Goal: Task Accomplishment & Management: Use online tool/utility

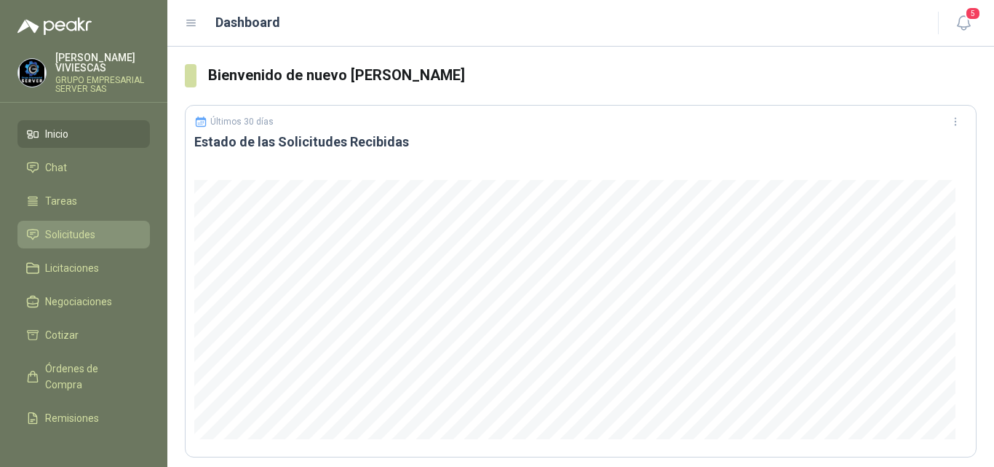
click at [62, 234] on span "Solicitudes" at bounding box center [70, 234] width 50 height 16
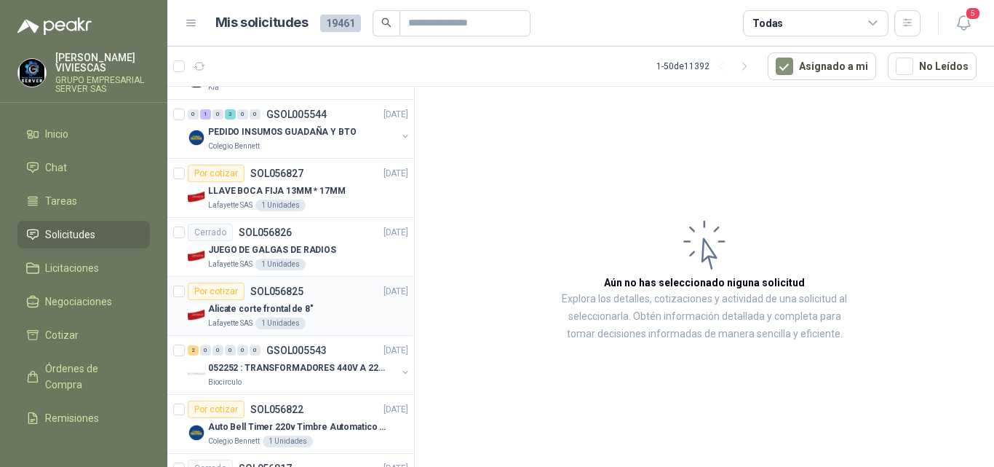
scroll to position [728, 0]
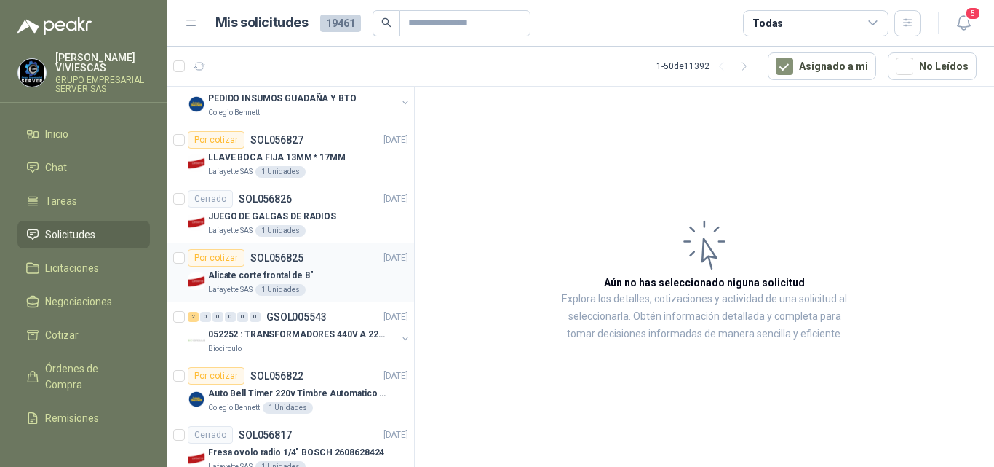
click at [289, 274] on p "Alicate corte frontal de 8"" at bounding box center [261, 276] width 106 height 14
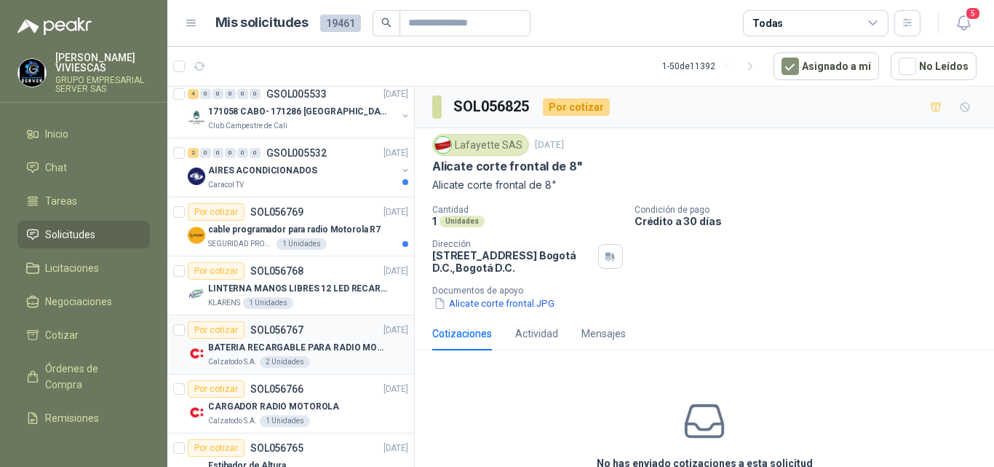
scroll to position [2257, 0]
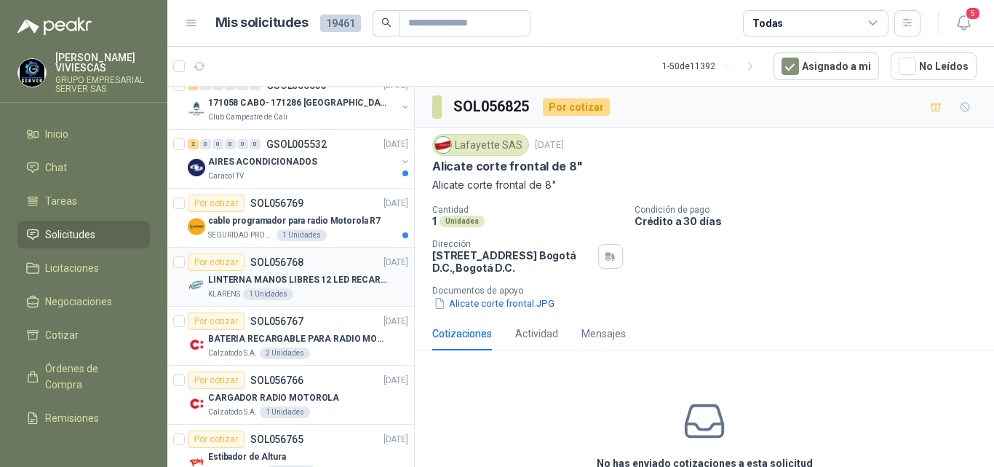
click at [333, 275] on p "LINTERNA MANOS LIBRES 12 LED RECARGALE" at bounding box center [298, 280] width 181 height 14
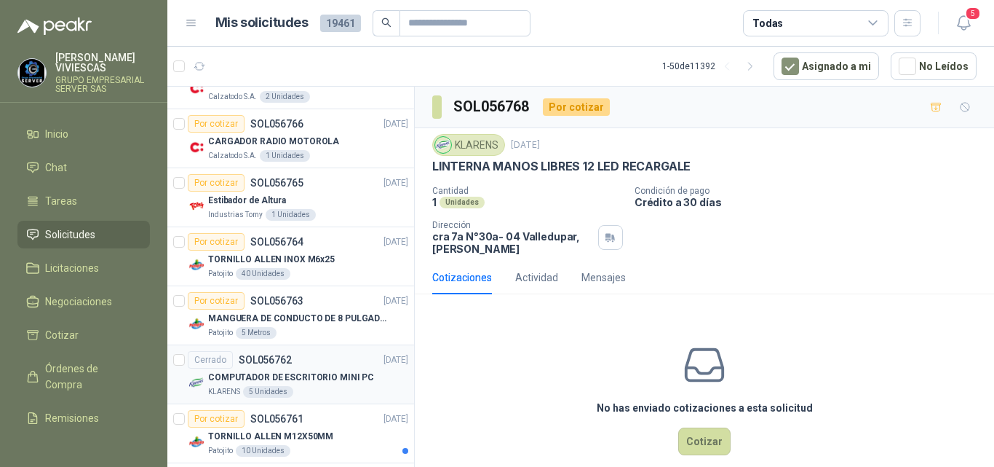
scroll to position [2548, 0]
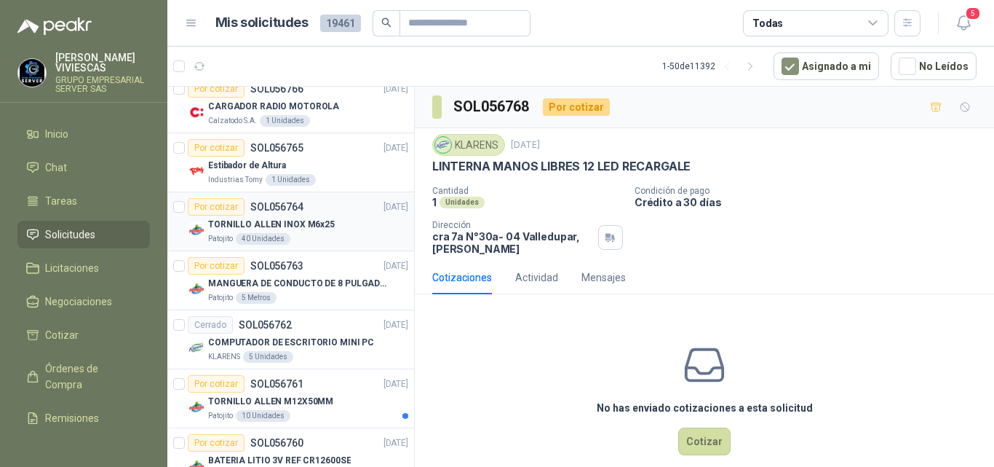
click at [290, 219] on p "TORNILLO ALLEN INOX M6x25" at bounding box center [271, 225] width 127 height 14
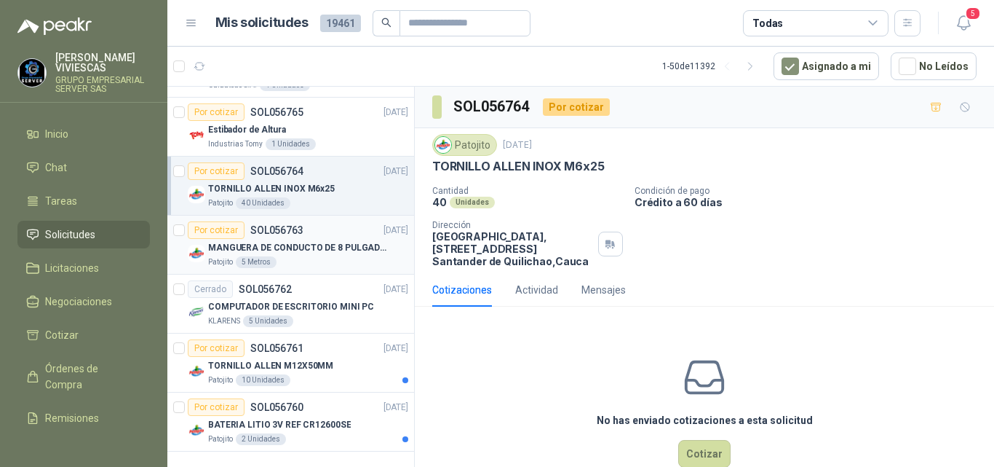
scroll to position [2595, 0]
click at [301, 241] on p "MANGUERA DE CONDUCTO DE 8 PULGADAS DE ALAMBRE DE ACERO PU" at bounding box center [298, 248] width 181 height 14
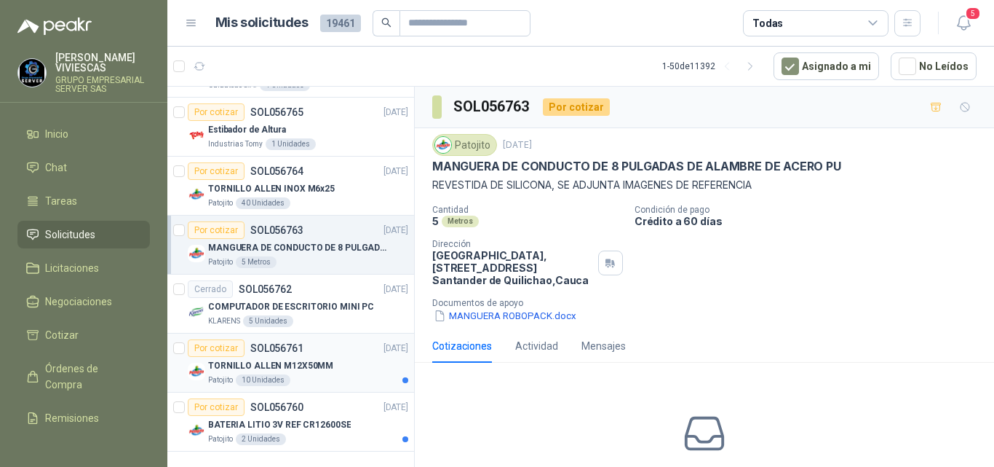
click at [309, 359] on p "TORNILLO ALLEN M12X50MM" at bounding box center [270, 366] width 125 height 14
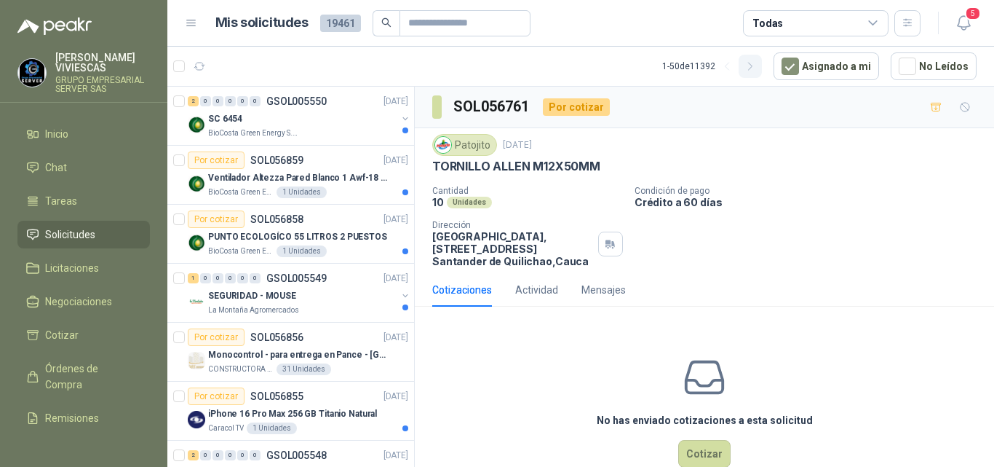
click at [751, 66] on icon "button" at bounding box center [751, 66] width 12 height 12
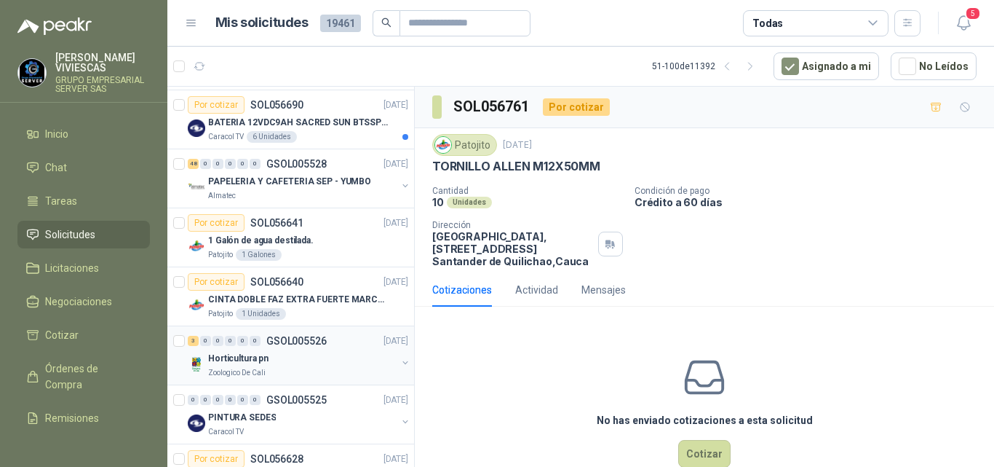
scroll to position [364, 0]
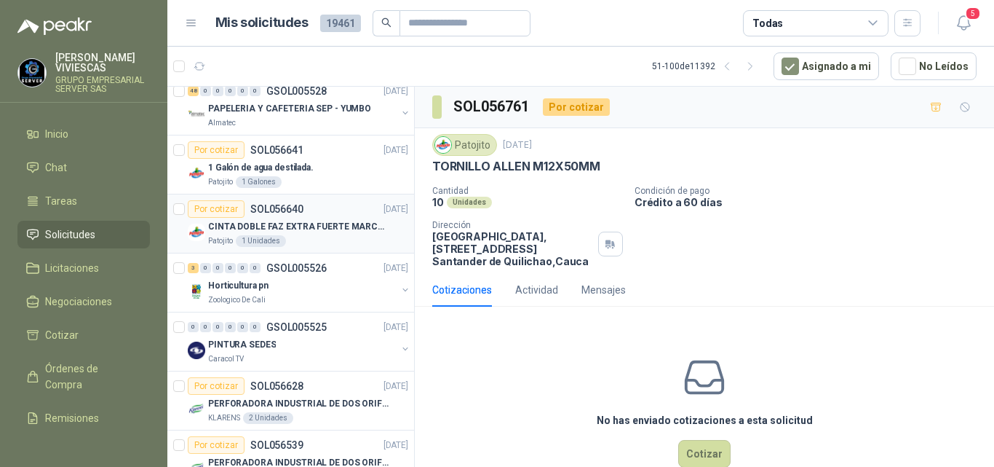
click at [303, 226] on p "CINTA DOBLE FAZ EXTRA FUERTE MARCA:3M" at bounding box center [298, 227] width 181 height 14
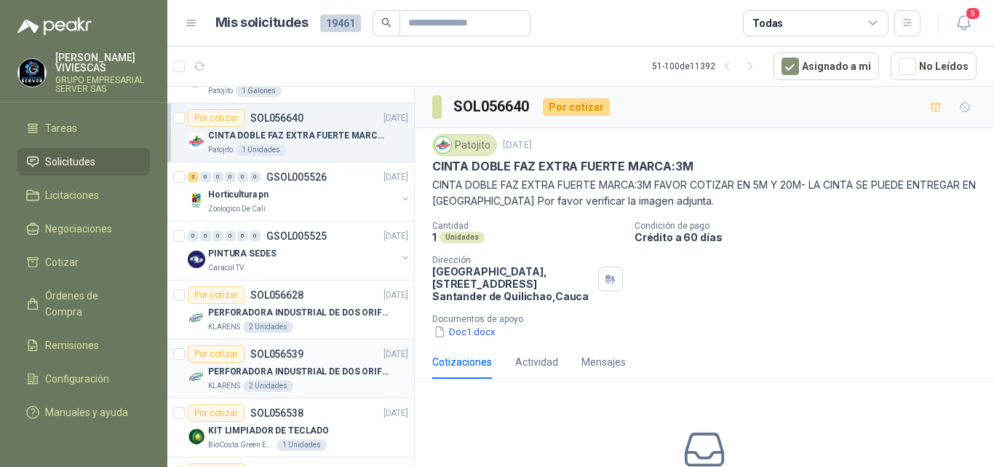
scroll to position [510, 0]
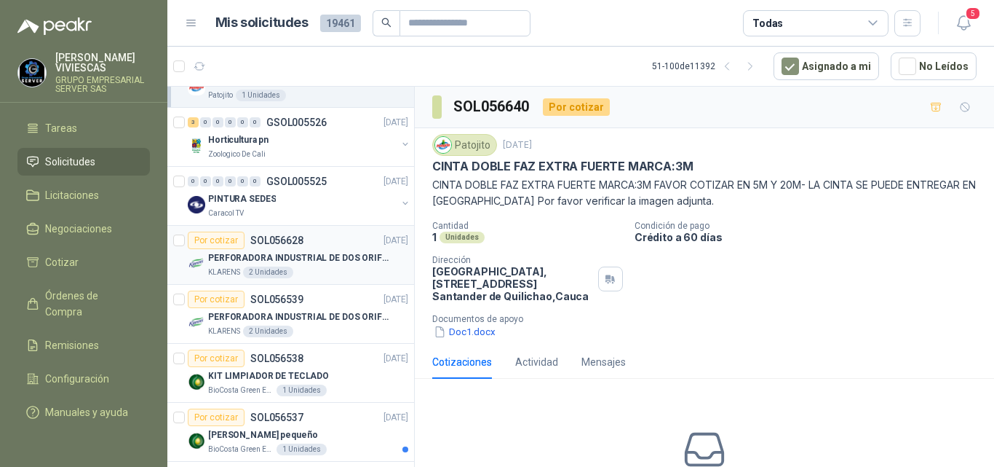
click at [261, 254] on p "PERFORADORA INDUSTRIAL DE DOS ORIFICIOS" at bounding box center [298, 258] width 181 height 14
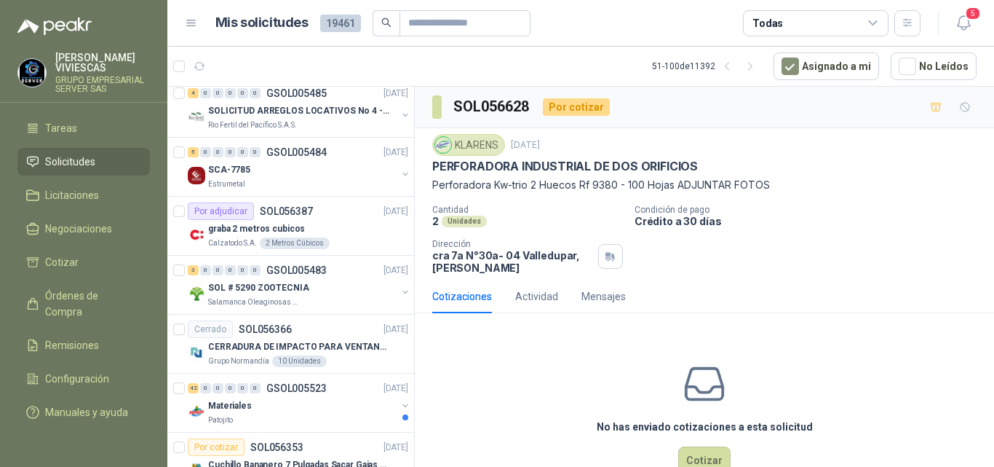
scroll to position [2257, 0]
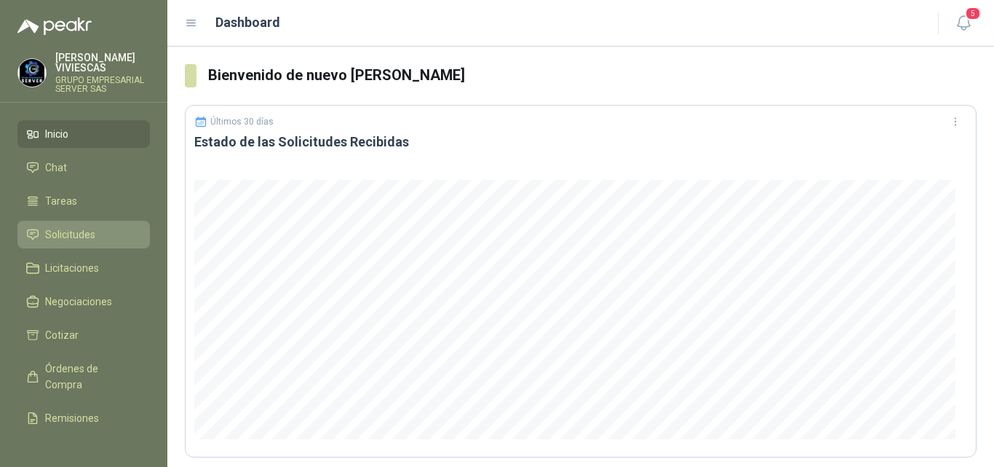
click at [84, 233] on span "Solicitudes" at bounding box center [70, 234] width 50 height 16
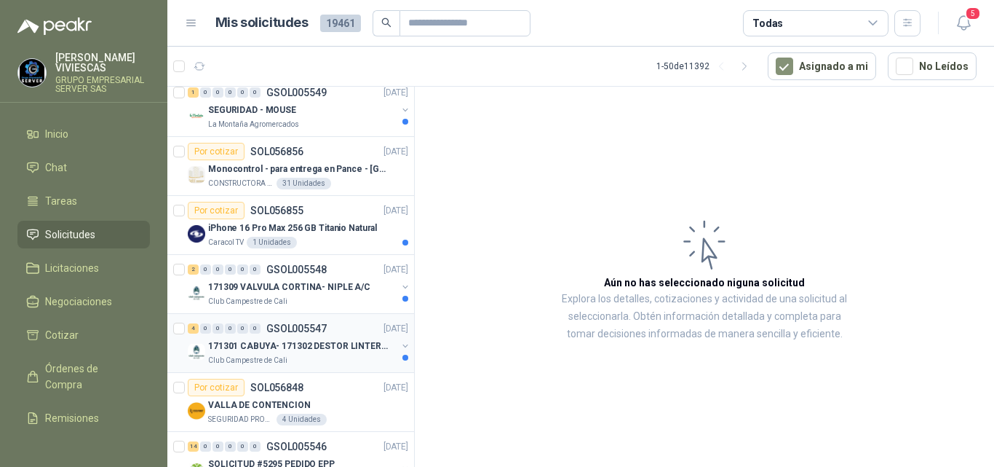
scroll to position [218, 0]
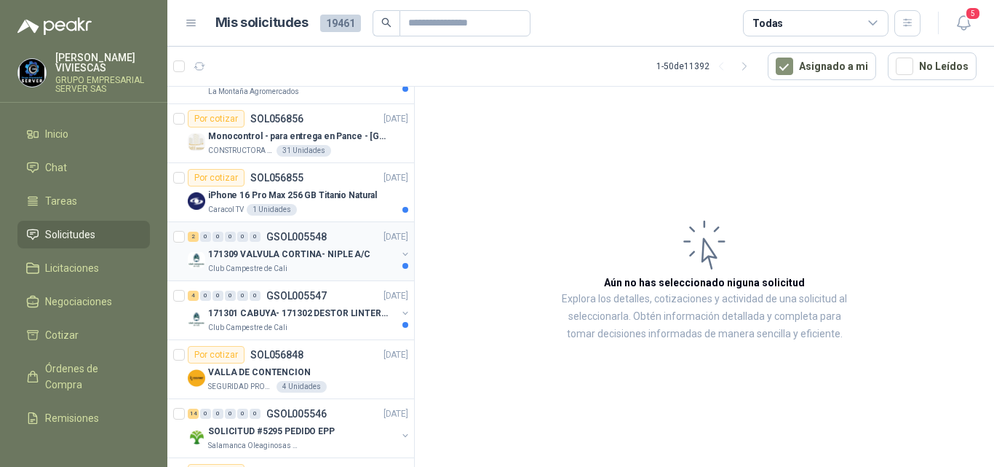
click at [308, 248] on p "171309 VALVULA CORTINA- NIPLE A/C" at bounding box center [289, 255] width 162 height 14
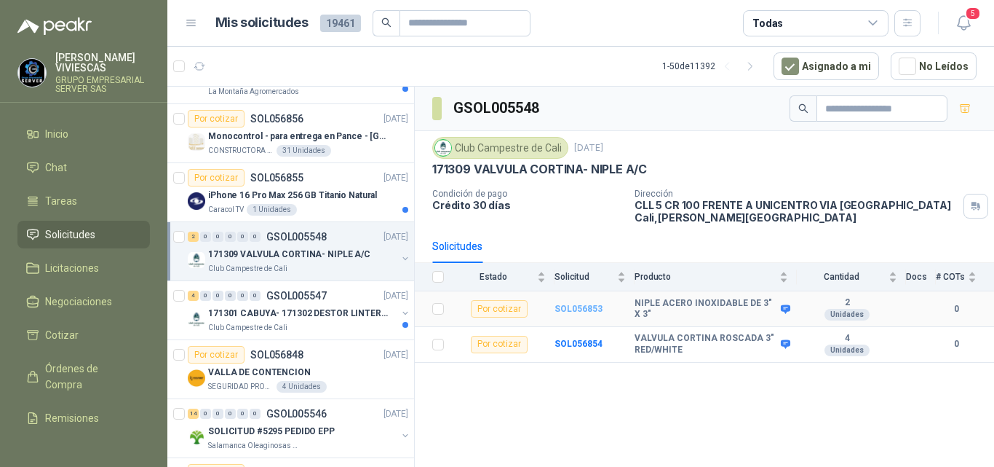
click at [577, 309] on b "SOL056853" at bounding box center [579, 309] width 48 height 10
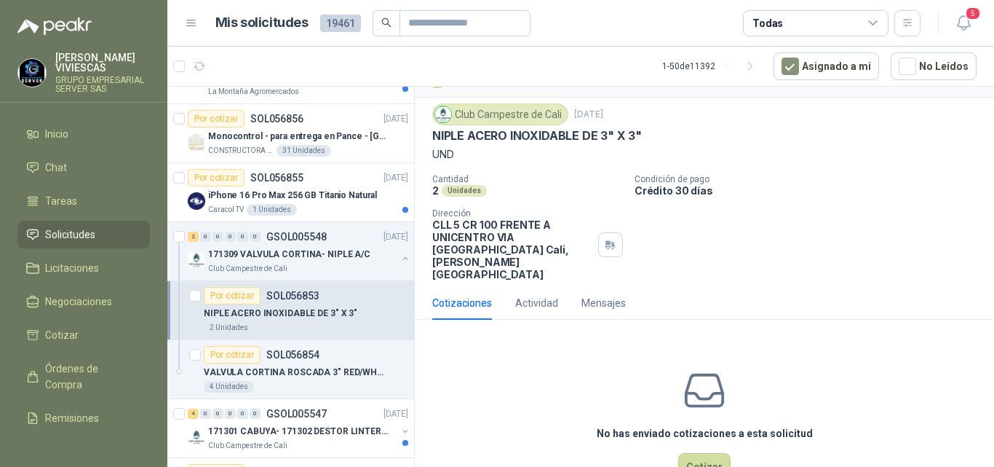
scroll to position [51, 0]
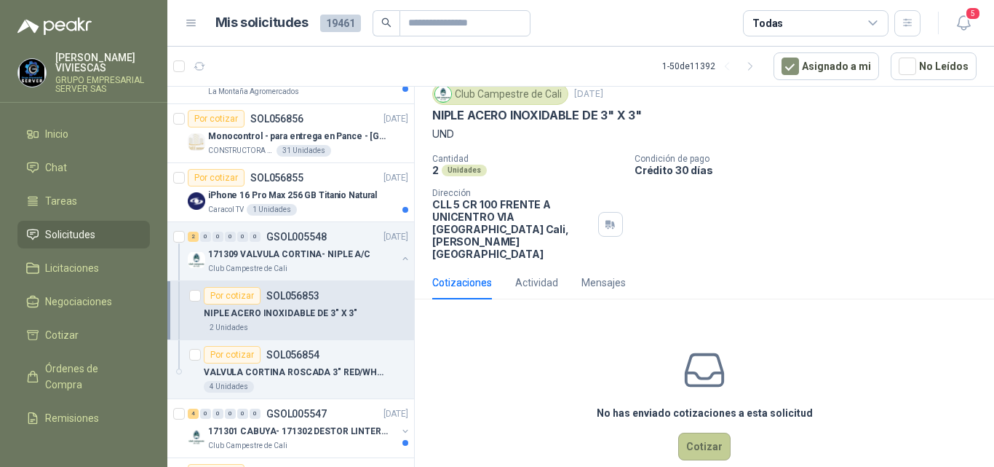
click at [709, 432] on button "Cotizar" at bounding box center [704, 446] width 52 height 28
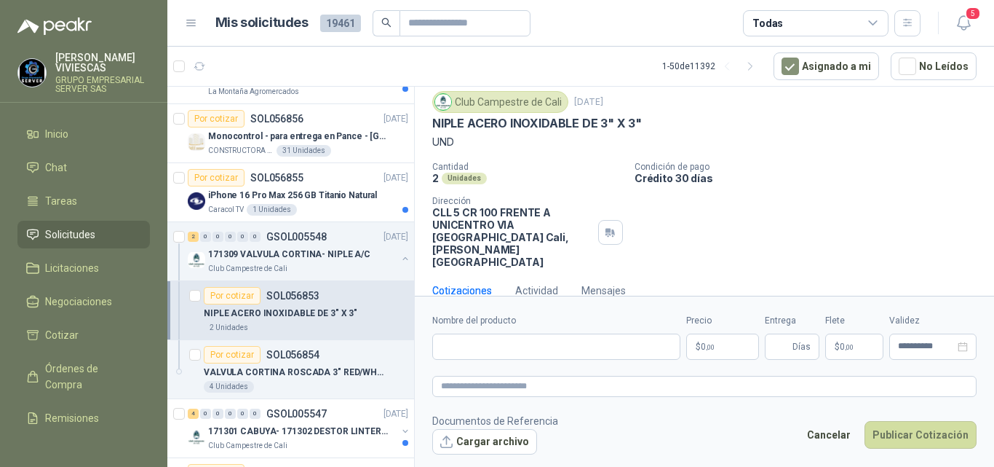
scroll to position [41, 0]
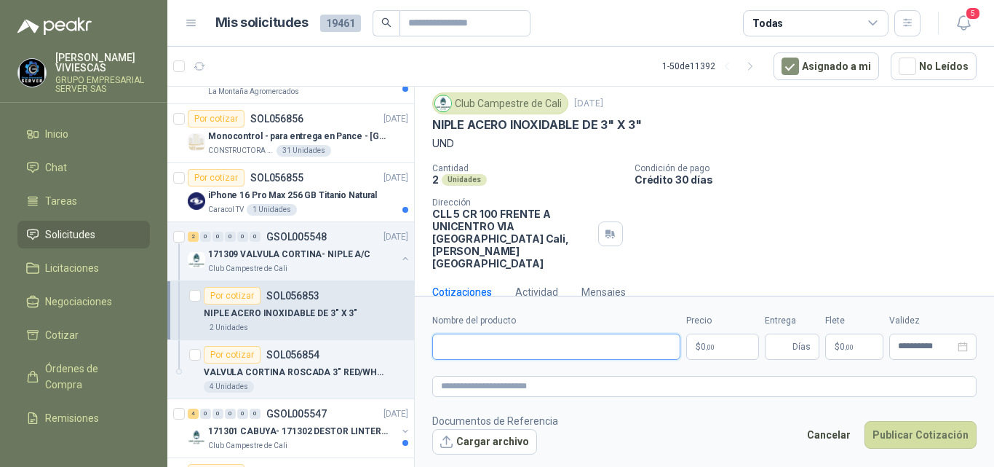
click at [488, 349] on input "Nombre del producto" at bounding box center [556, 346] width 248 height 26
type input "**********"
click at [712, 343] on span ",00" at bounding box center [710, 347] width 9 height 8
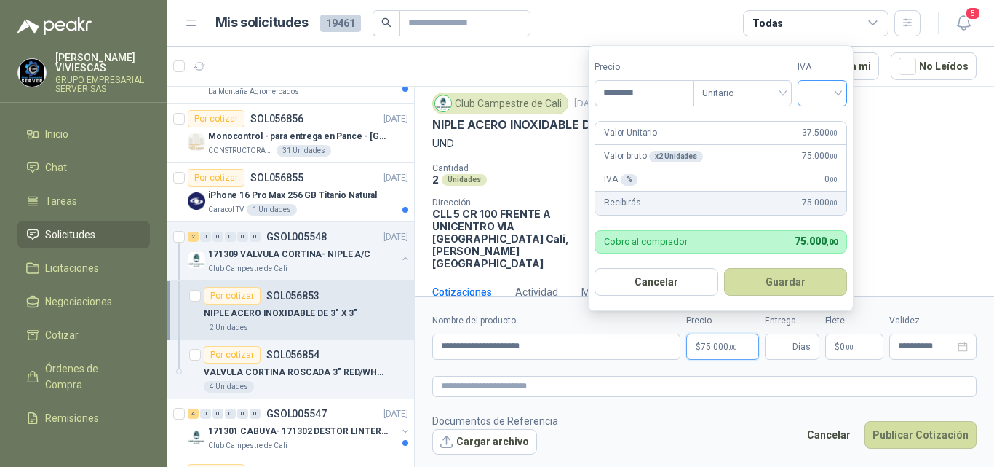
type input "********"
click at [822, 90] on input "search" at bounding box center [823, 92] width 32 height 22
click at [822, 127] on div "19%" at bounding box center [825, 124] width 27 height 16
click at [788, 280] on button "Guardar" at bounding box center [788, 282] width 125 height 28
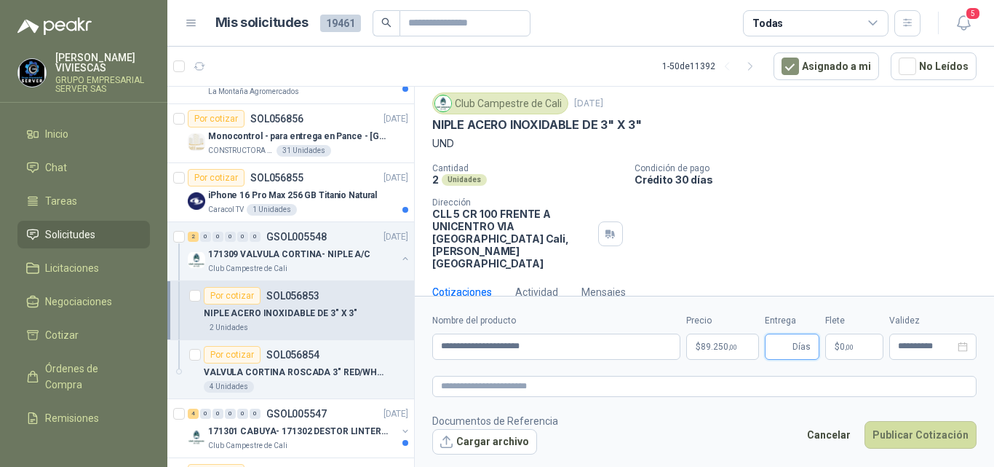
click at [777, 350] on input "Entrega" at bounding box center [782, 346] width 16 height 25
type input "*"
click at [848, 348] on span ",00" at bounding box center [849, 347] width 9 height 8
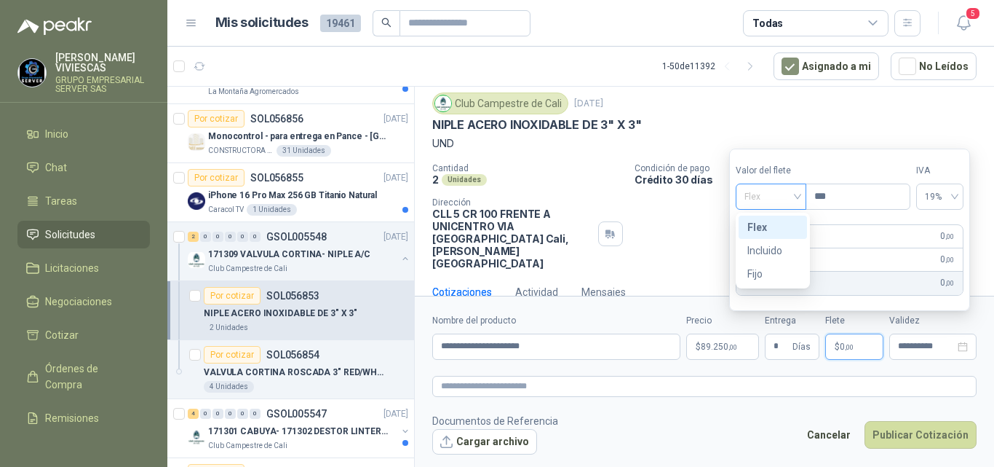
click at [748, 195] on span "Flex" at bounding box center [771, 197] width 53 height 22
click at [757, 248] on div "Incluido" at bounding box center [773, 250] width 51 height 16
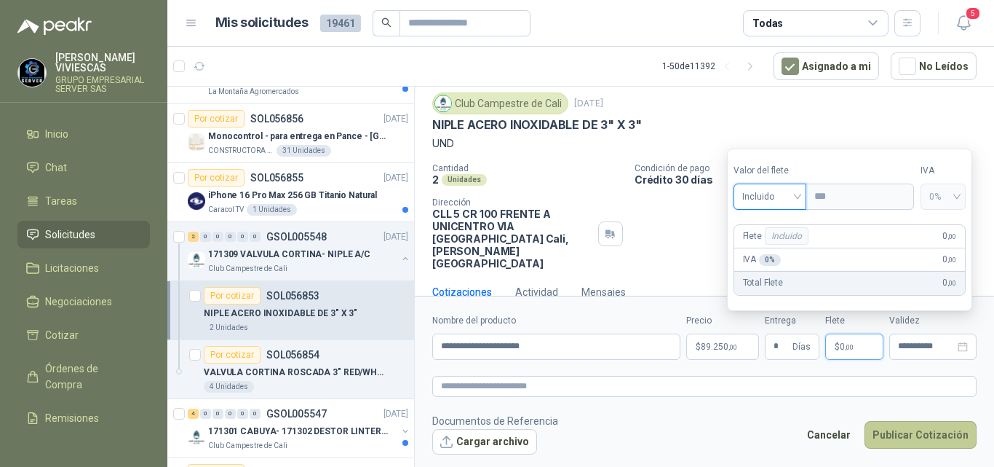
click at [895, 427] on button "Publicar Cotización" at bounding box center [921, 435] width 112 height 28
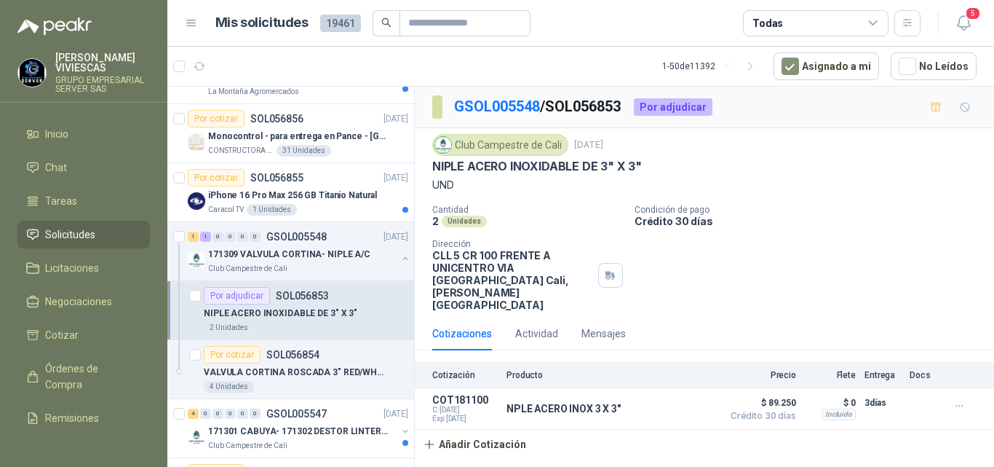
scroll to position [291, 0]
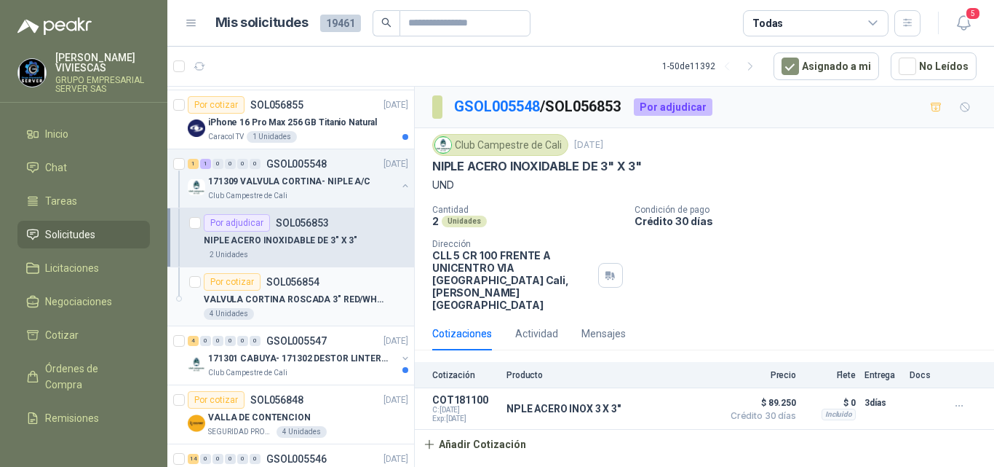
click at [300, 296] on p "VALVULA CORTINA ROSCADA 3" RED/WHITE" at bounding box center [294, 300] width 181 height 14
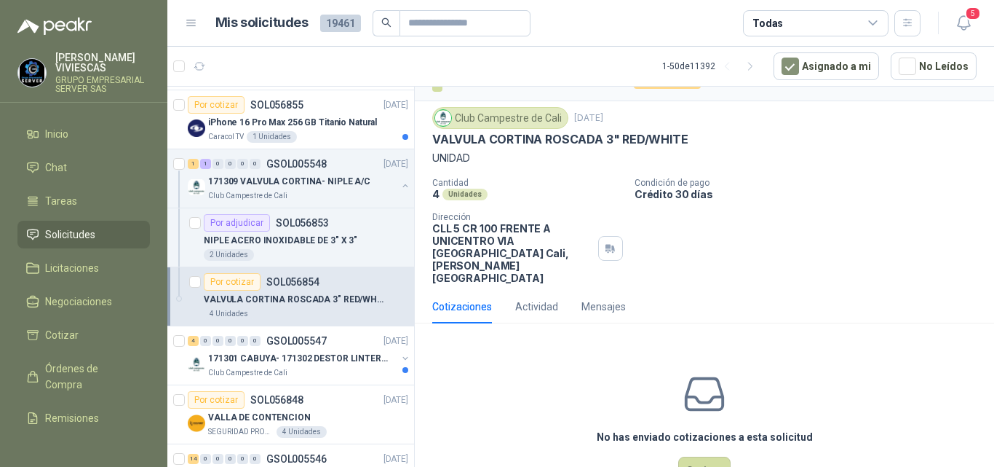
scroll to position [51, 0]
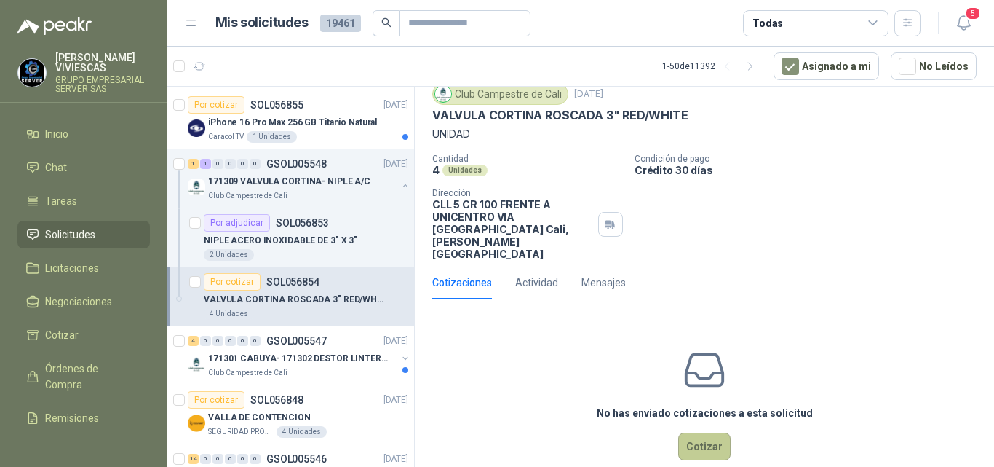
click at [689, 432] on button "Cotizar" at bounding box center [704, 446] width 52 height 28
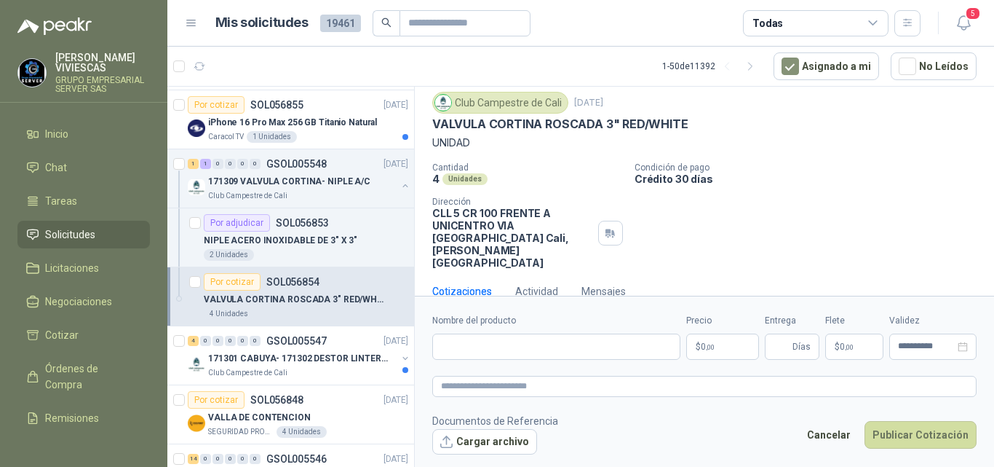
scroll to position [41, 0]
click at [485, 346] on input "Nombre del producto" at bounding box center [556, 346] width 248 height 26
type input "**********"
click at [713, 345] on span ",00" at bounding box center [710, 347] width 9 height 8
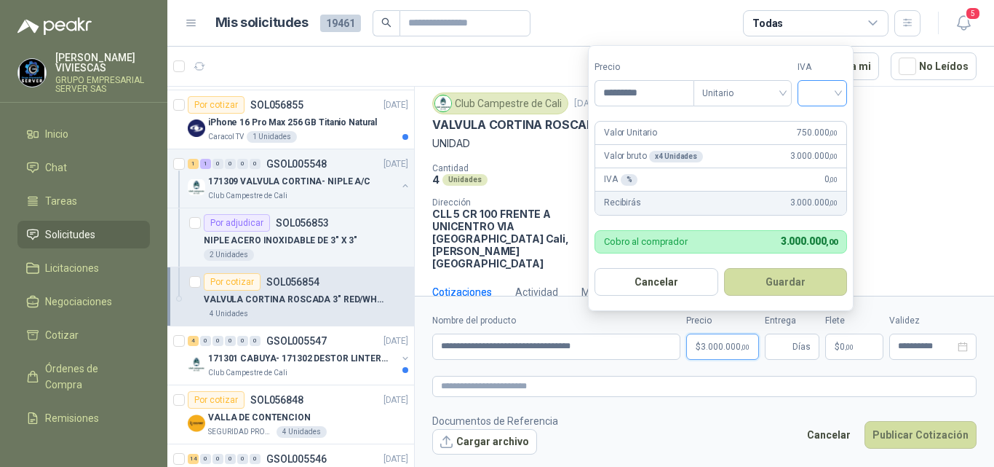
type input "*********"
click at [818, 92] on input "search" at bounding box center [823, 92] width 32 height 22
click at [824, 122] on div "19%" at bounding box center [825, 124] width 27 height 16
click at [784, 286] on button "Guardar" at bounding box center [788, 282] width 125 height 28
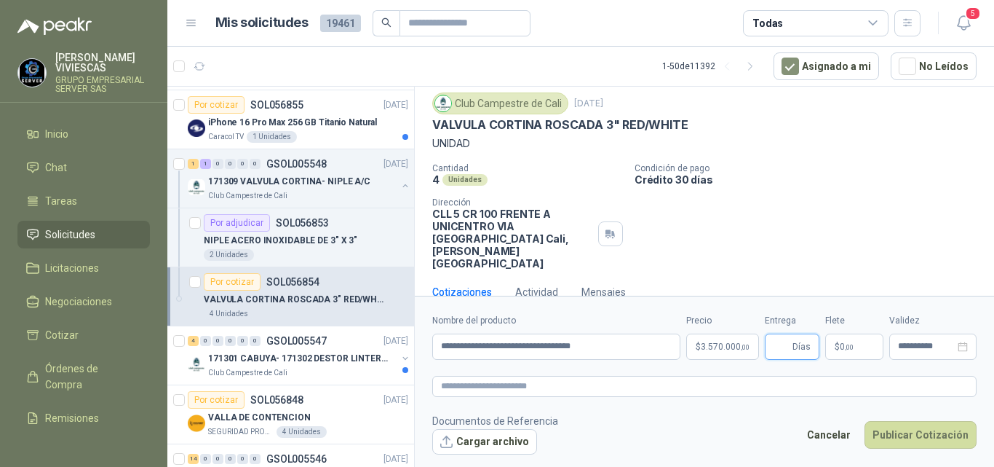
click at [777, 351] on input "Entrega" at bounding box center [782, 346] width 16 height 25
type input "*"
drag, startPoint x: 842, startPoint y: 347, endPoint x: 842, endPoint y: 340, distance: 7.3
click at [842, 347] on span "0 ,00" at bounding box center [847, 346] width 14 height 9
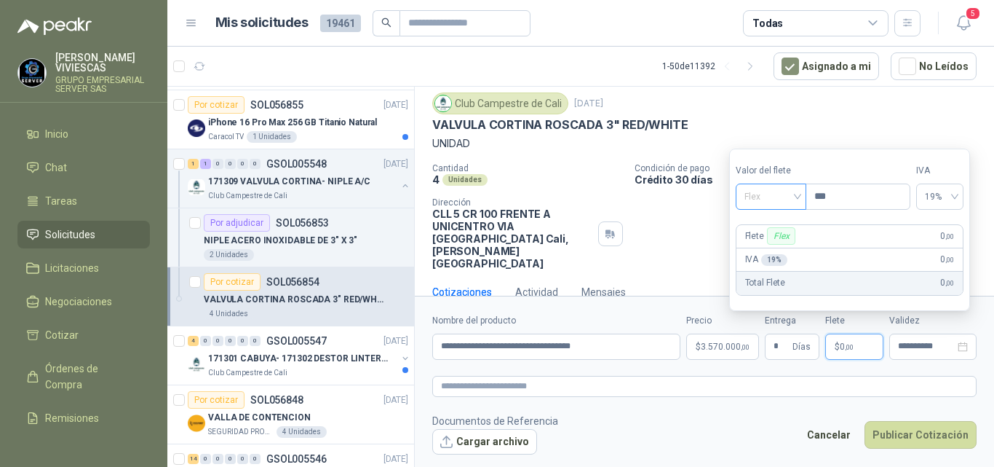
click at [764, 194] on span "Flex" at bounding box center [771, 197] width 53 height 22
click at [768, 250] on div "Incluido" at bounding box center [773, 250] width 51 height 16
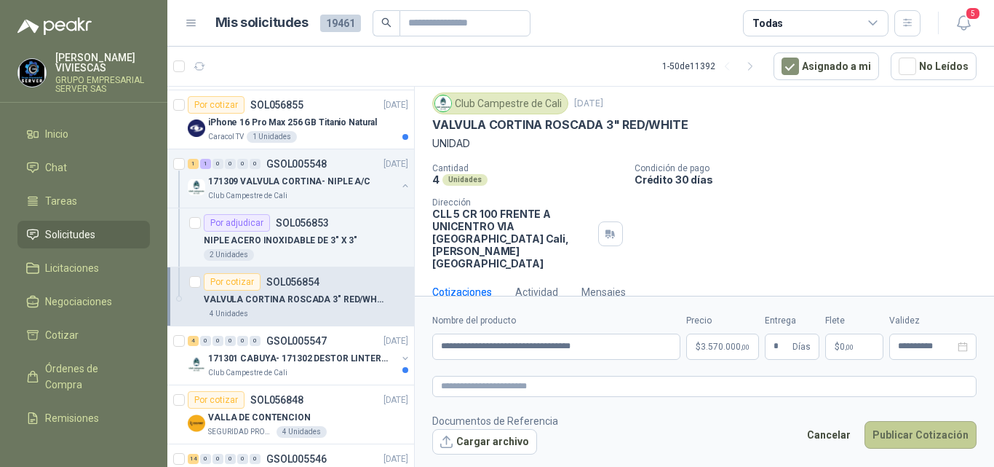
click at [915, 432] on button "Publicar Cotización" at bounding box center [921, 435] width 112 height 28
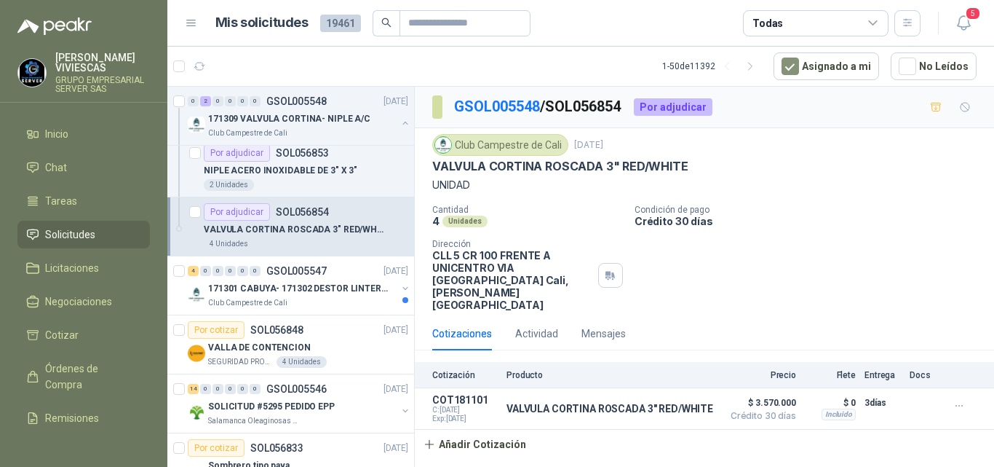
scroll to position [364, 0]
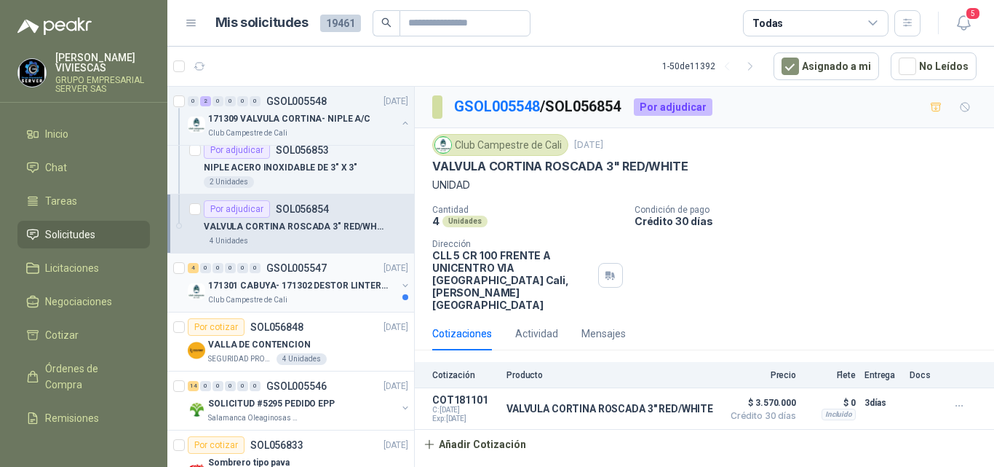
click at [281, 286] on p "171301 CABUYA- 171302 DESTOR LINTER- 171305 PINZA" at bounding box center [298, 286] width 181 height 14
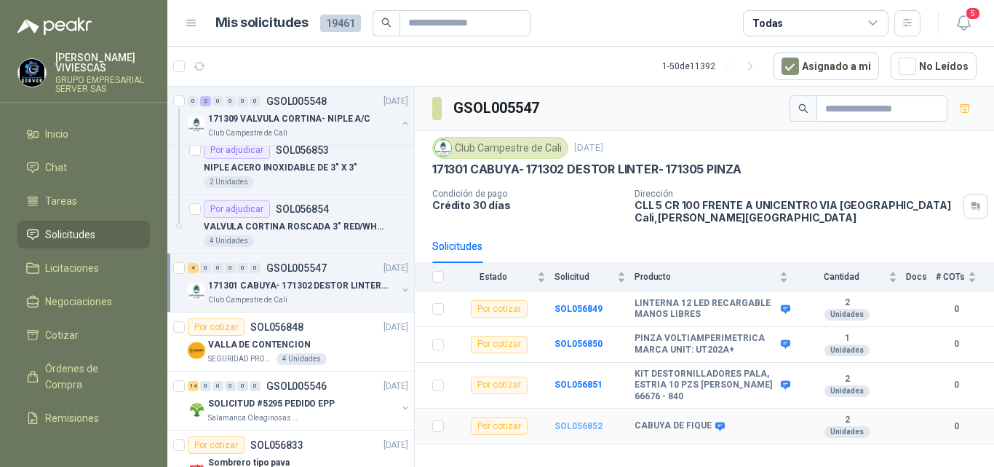
click at [574, 424] on b "SOL056852" at bounding box center [579, 426] width 48 height 10
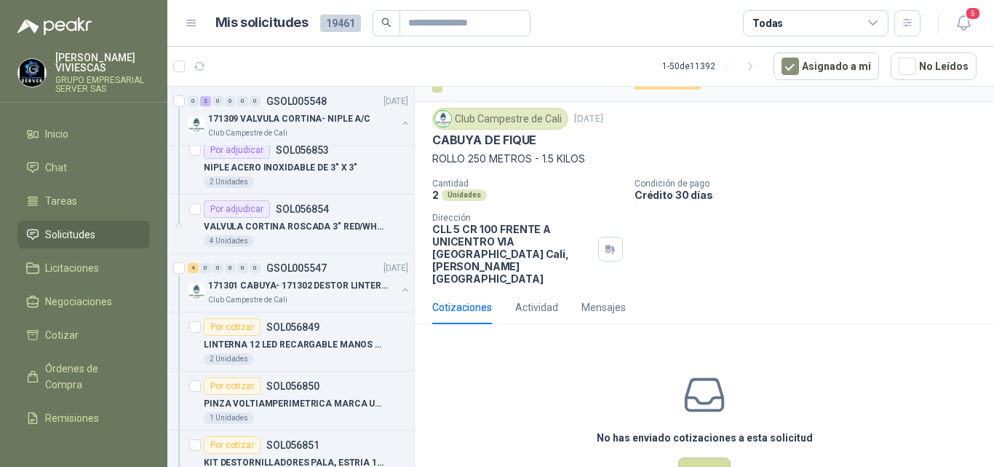
scroll to position [51, 0]
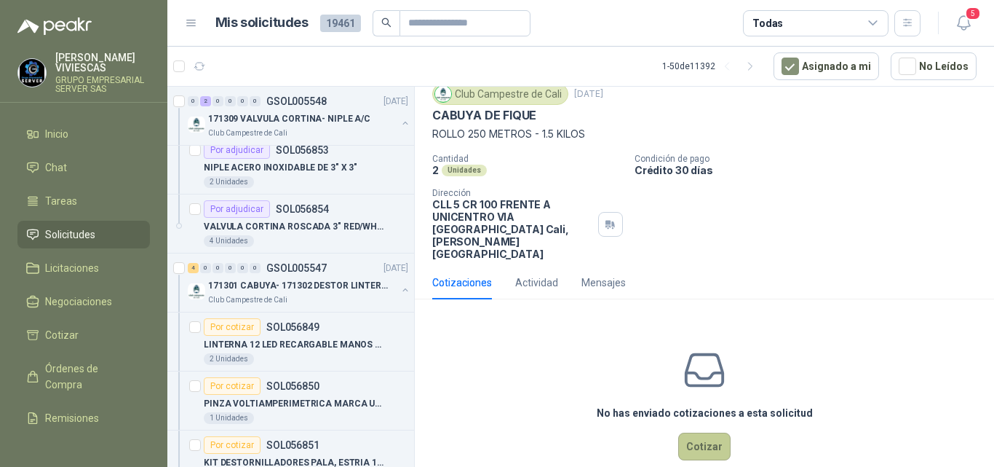
click at [697, 432] on button "Cotizar" at bounding box center [704, 446] width 52 height 28
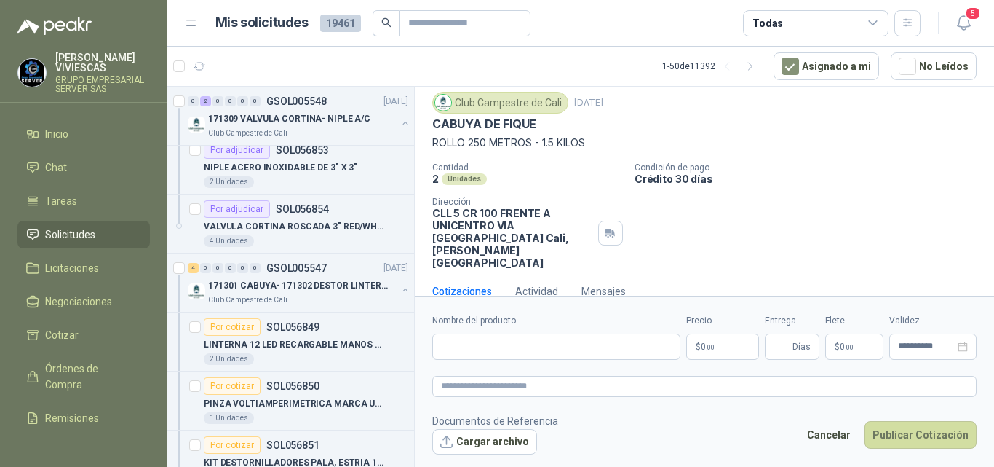
scroll to position [41, 0]
click at [467, 349] on input "Nombre del producto" at bounding box center [556, 346] width 248 height 26
type input "**********"
click at [713, 349] on span ",00" at bounding box center [710, 347] width 9 height 8
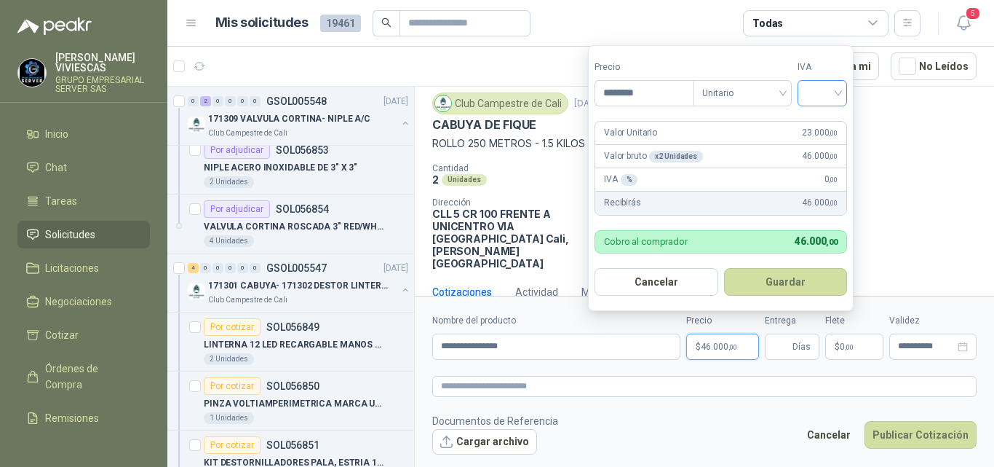
type input "********"
click at [816, 96] on input "search" at bounding box center [823, 92] width 32 height 22
click at [818, 122] on div "19%" at bounding box center [825, 124] width 27 height 16
click at [788, 277] on button "Guardar" at bounding box center [788, 282] width 125 height 28
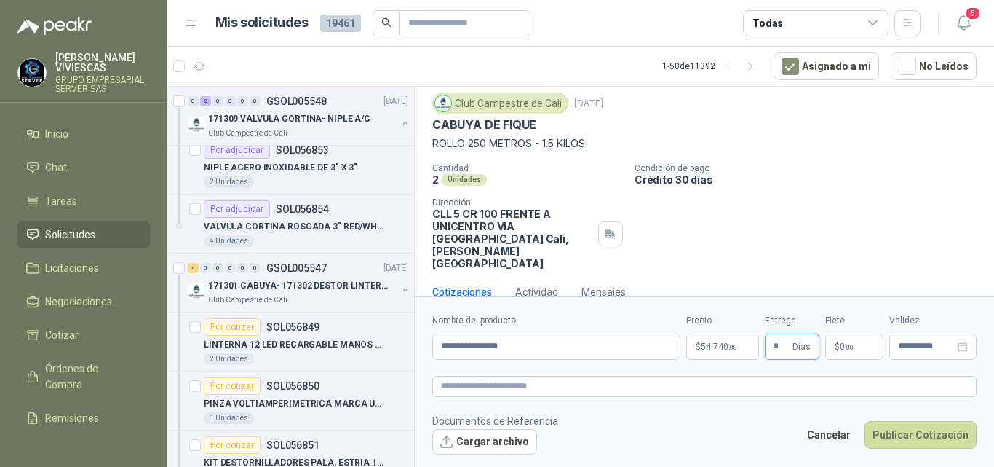
type input "*"
click at [835, 351] on span "$" at bounding box center [837, 346] width 5 height 9
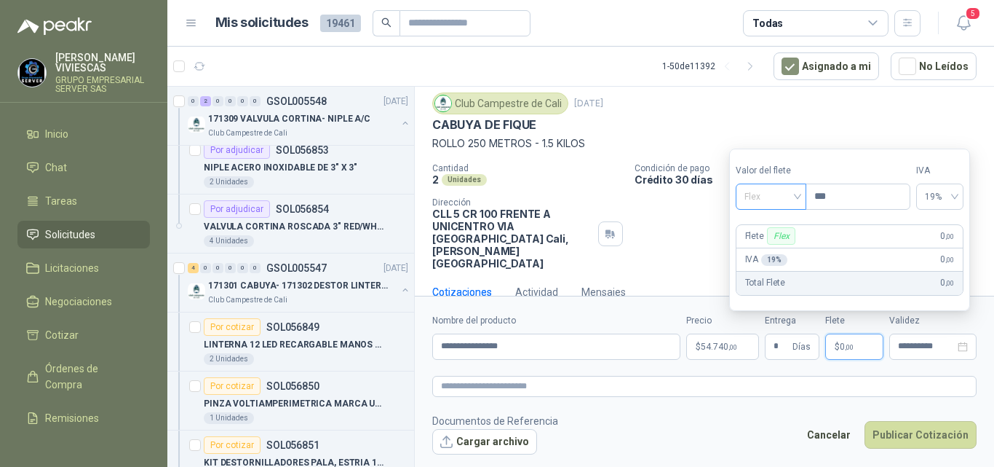
click at [743, 192] on div "Flex" at bounding box center [771, 196] width 71 height 26
click at [779, 250] on div "Incluido" at bounding box center [773, 250] width 51 height 16
click at [938, 424] on button "Publicar Cotización" at bounding box center [921, 435] width 112 height 28
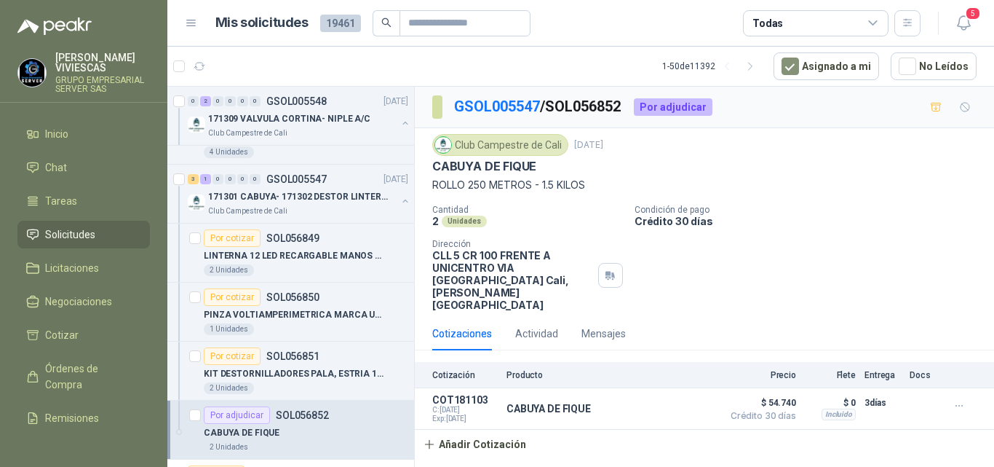
scroll to position [510, 0]
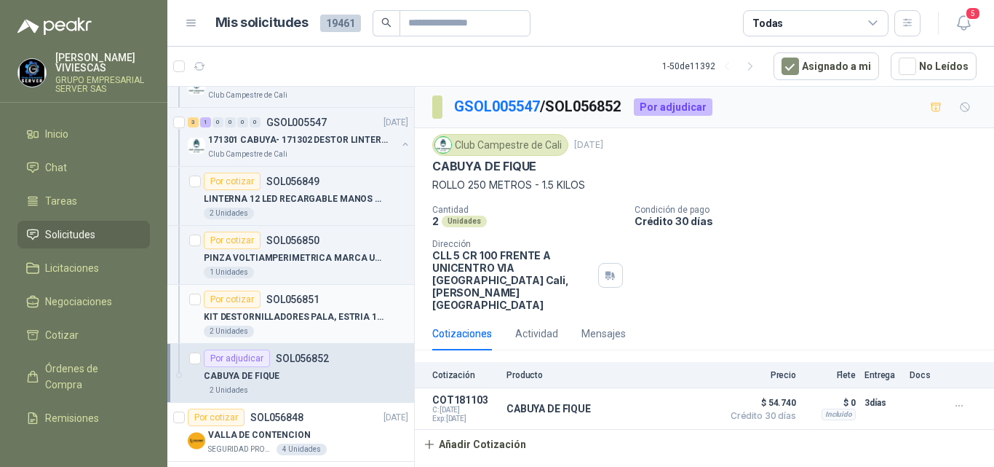
click at [274, 317] on p "KIT DESTORNILLADORES PALA, ESTRIA 10 PZS STANLEY 66676 - 840" at bounding box center [294, 317] width 181 height 14
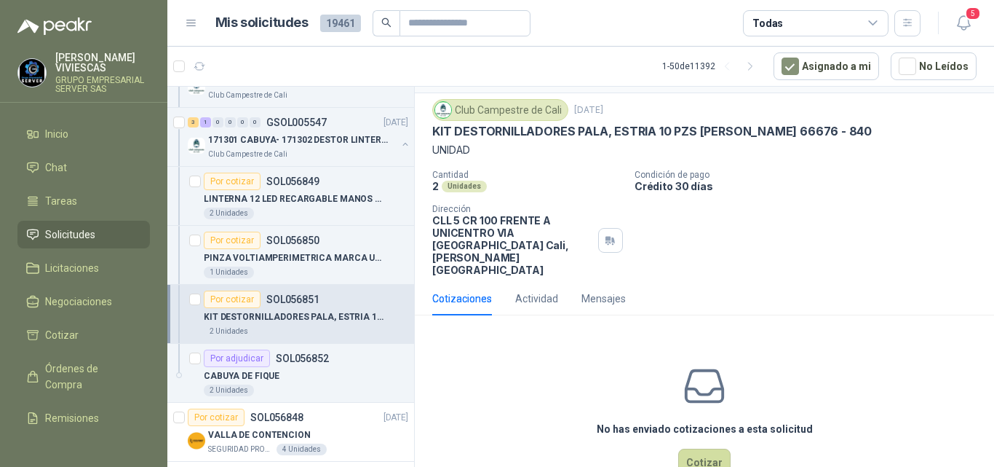
scroll to position [51, 0]
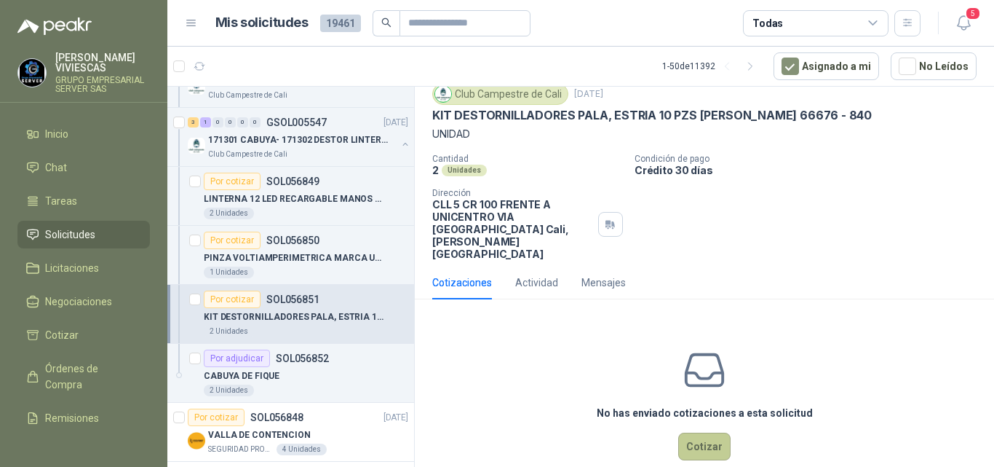
click at [699, 432] on button "Cotizar" at bounding box center [704, 446] width 52 height 28
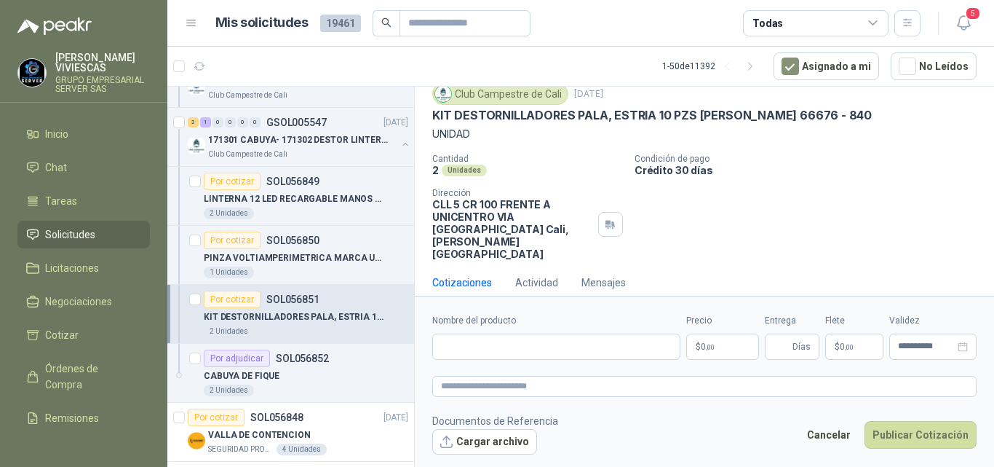
scroll to position [41, 0]
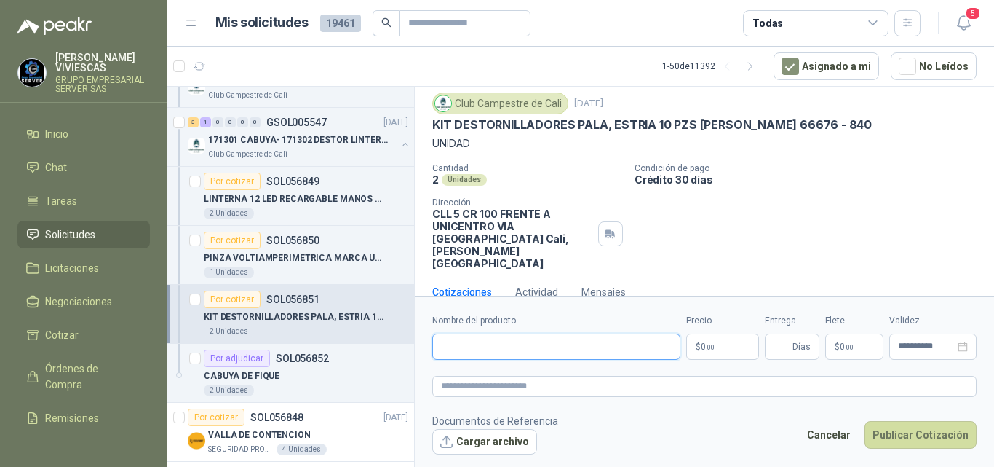
click at [478, 347] on input "Nombre del producto" at bounding box center [556, 346] width 248 height 26
type input "**********"
click at [700, 343] on p "$ 0 ,00" at bounding box center [722, 346] width 73 height 26
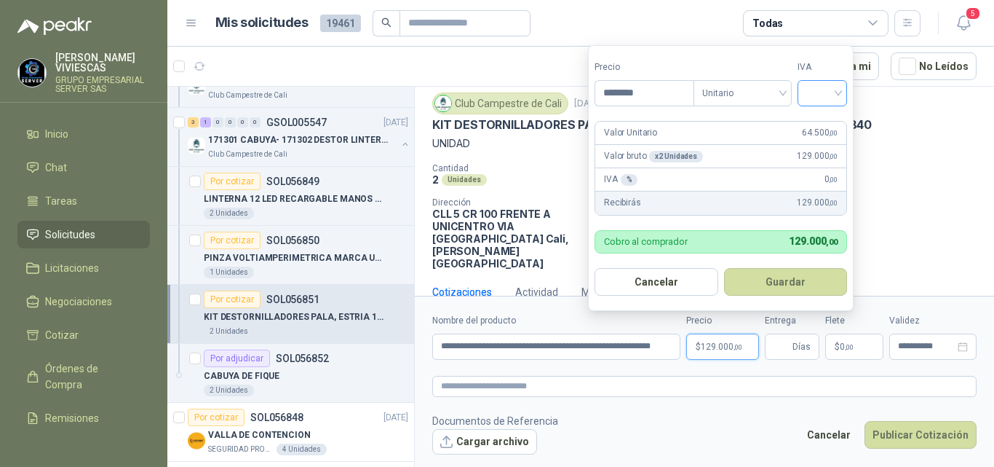
type input "********"
click at [822, 97] on input "search" at bounding box center [823, 92] width 32 height 22
click at [820, 121] on div "19%" at bounding box center [825, 124] width 27 height 16
click at [783, 275] on button "Guardar" at bounding box center [788, 282] width 125 height 28
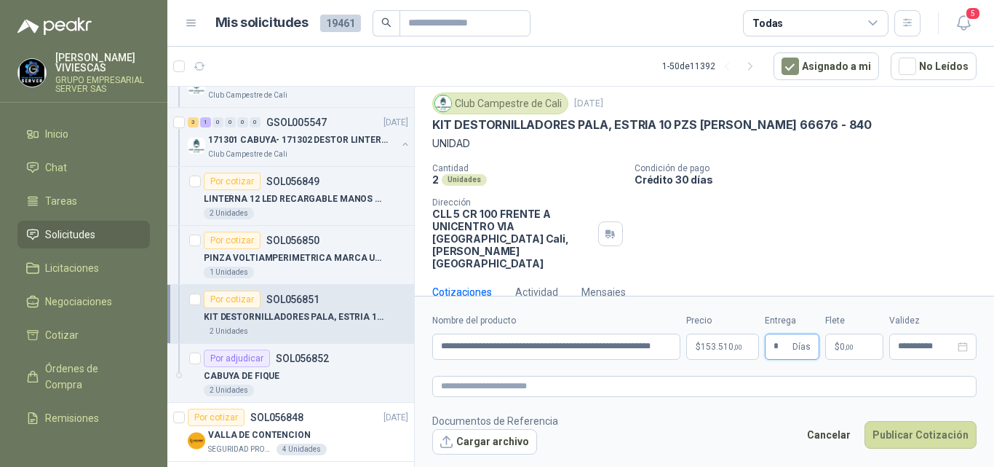
type input "*"
click at [840, 342] on span "0 ,00" at bounding box center [847, 346] width 14 height 9
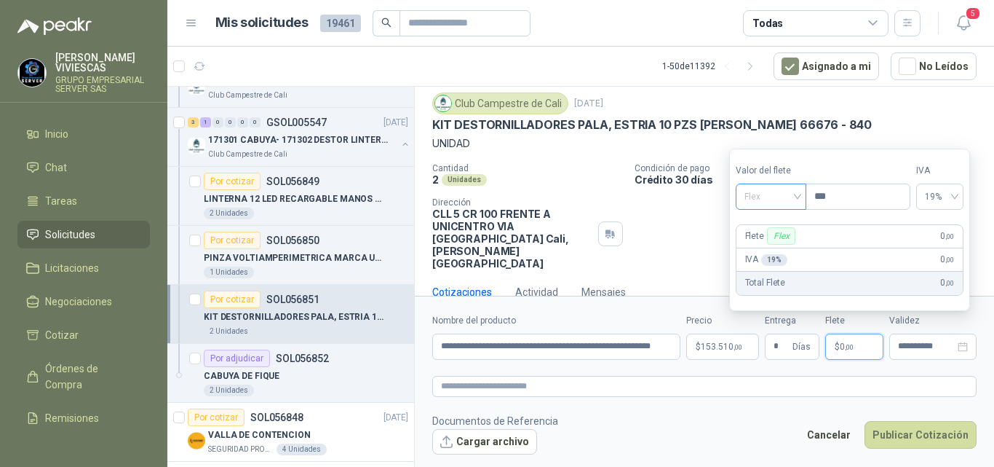
click at [761, 197] on span "Flex" at bounding box center [771, 197] width 53 height 22
click at [769, 247] on div "Incluido" at bounding box center [773, 250] width 51 height 16
click at [896, 424] on button "Publicar Cotización" at bounding box center [921, 435] width 112 height 28
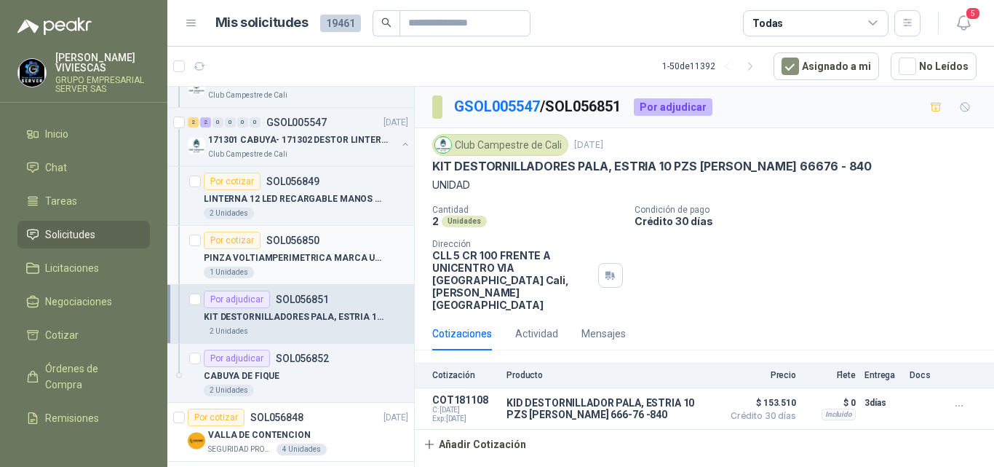
click at [264, 256] on p "PINZA VOLTIAMPERIMETRICA MARCA UNIT: UT202A+" at bounding box center [294, 258] width 181 height 14
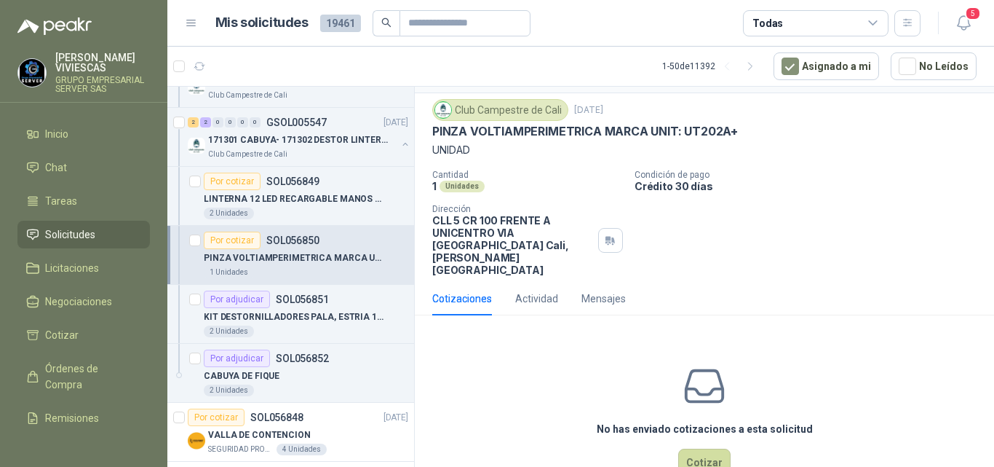
scroll to position [51, 0]
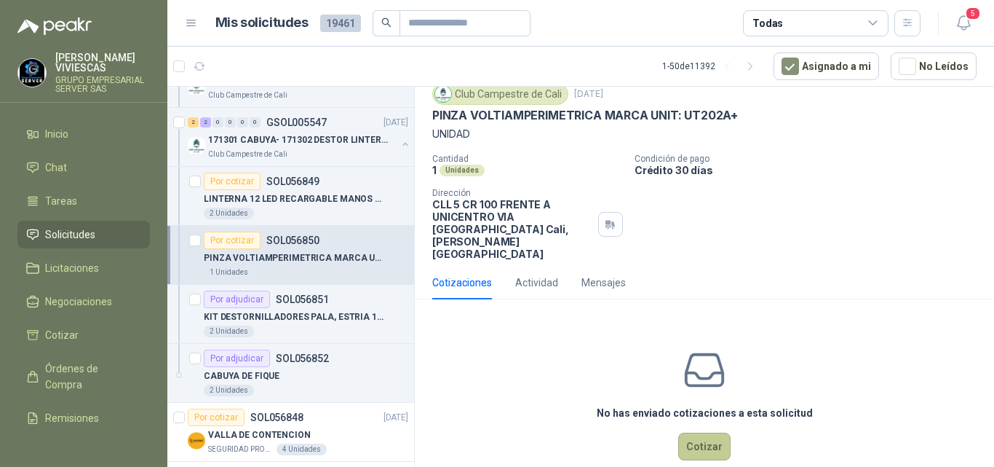
click at [704, 432] on button "Cotizar" at bounding box center [704, 446] width 52 height 28
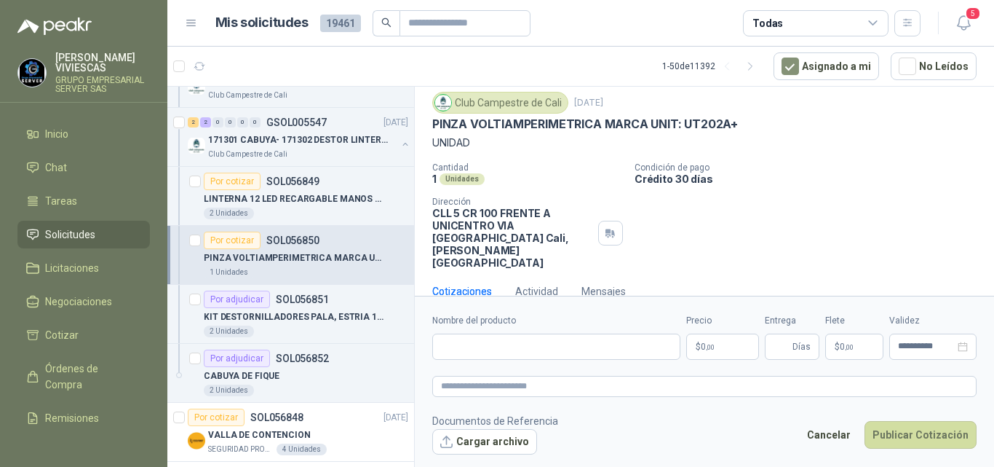
scroll to position [41, 0]
click at [509, 439] on button "Cargar archivo" at bounding box center [484, 442] width 105 height 26
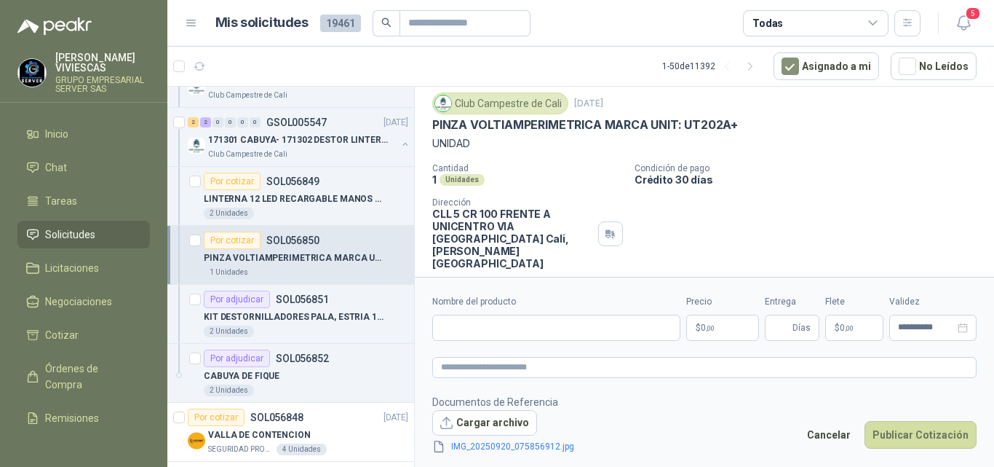
scroll to position [51, 0]
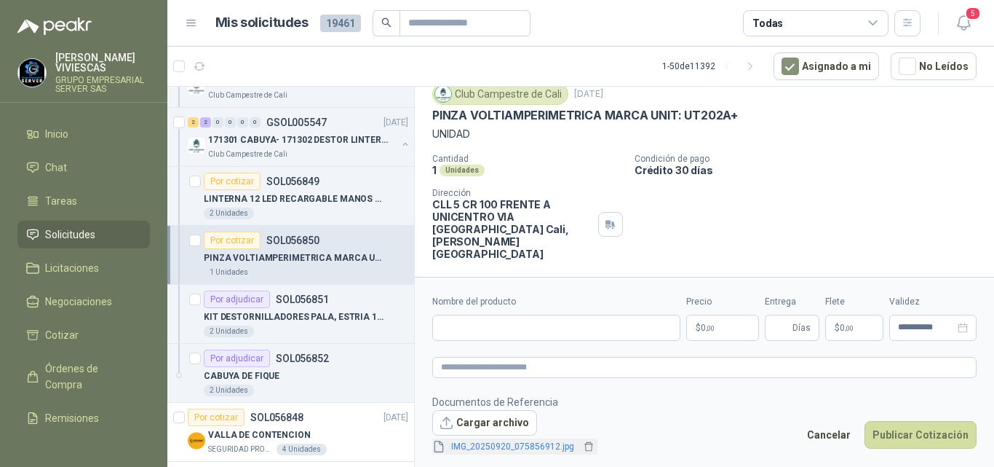
click at [517, 444] on link "IMG_20250920_075856912.jpg" at bounding box center [513, 447] width 135 height 14
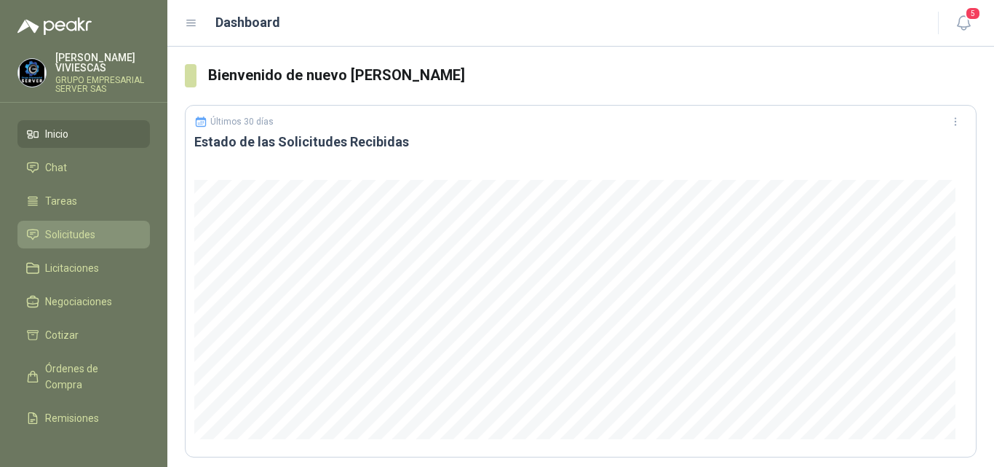
click at [78, 231] on span "Solicitudes" at bounding box center [70, 234] width 50 height 16
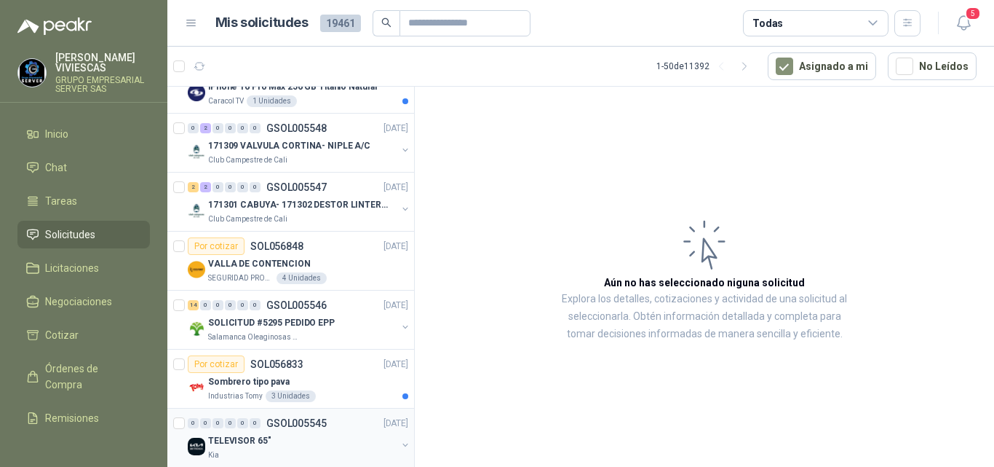
scroll to position [291, 0]
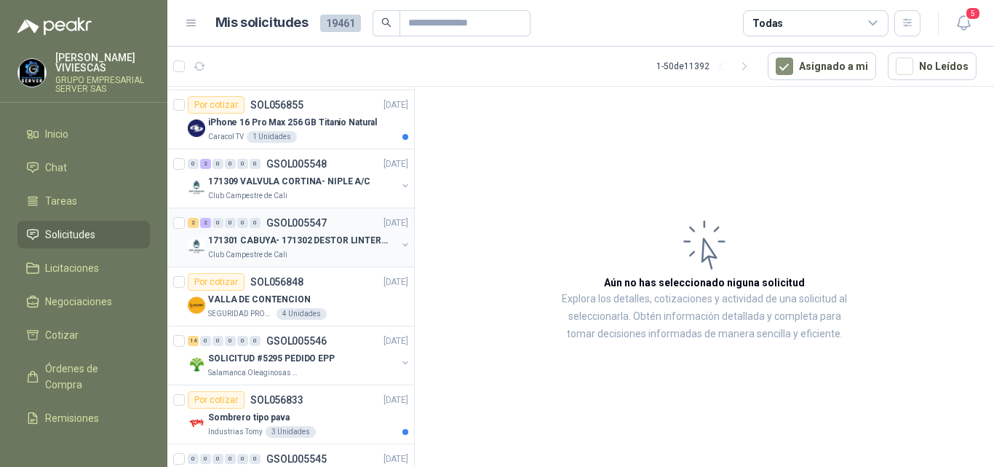
click at [271, 238] on p "171301 CABUYA- 171302 DESTOR LINTER- 171305 PINZA" at bounding box center [298, 241] width 181 height 14
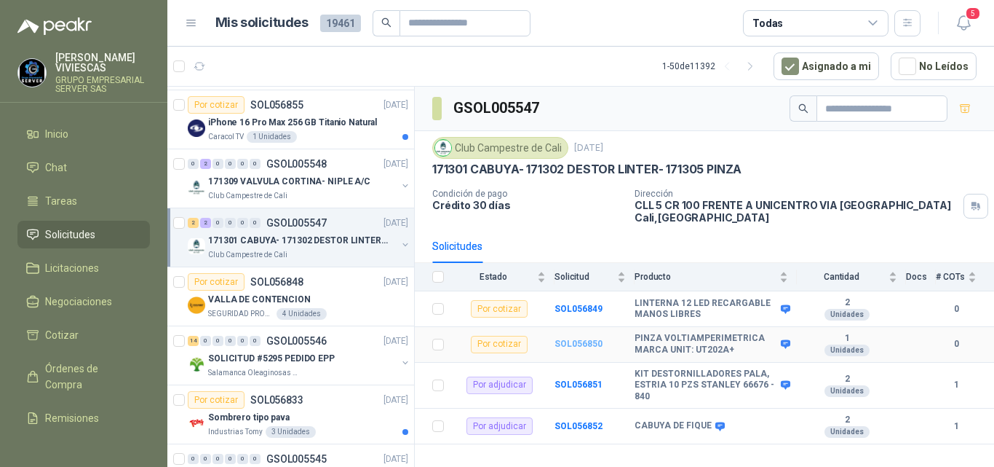
click at [572, 338] on b "SOL056850" at bounding box center [579, 343] width 48 height 10
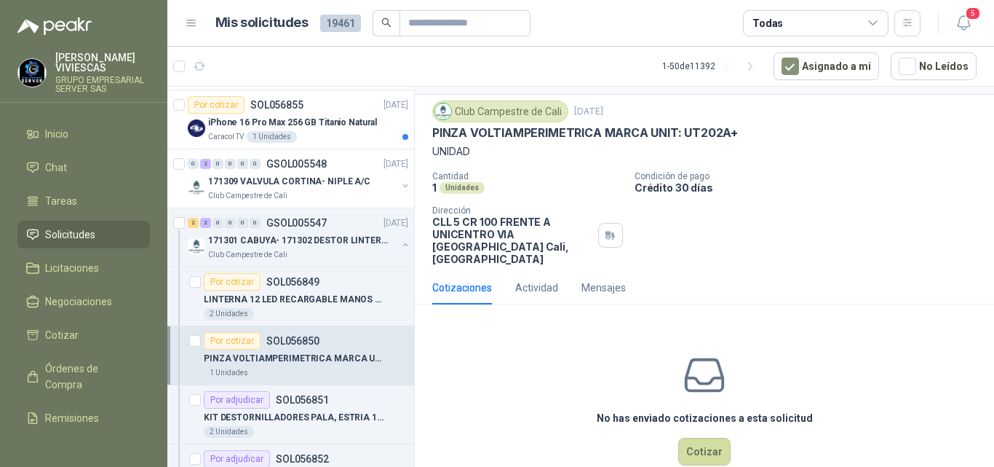
scroll to position [51, 0]
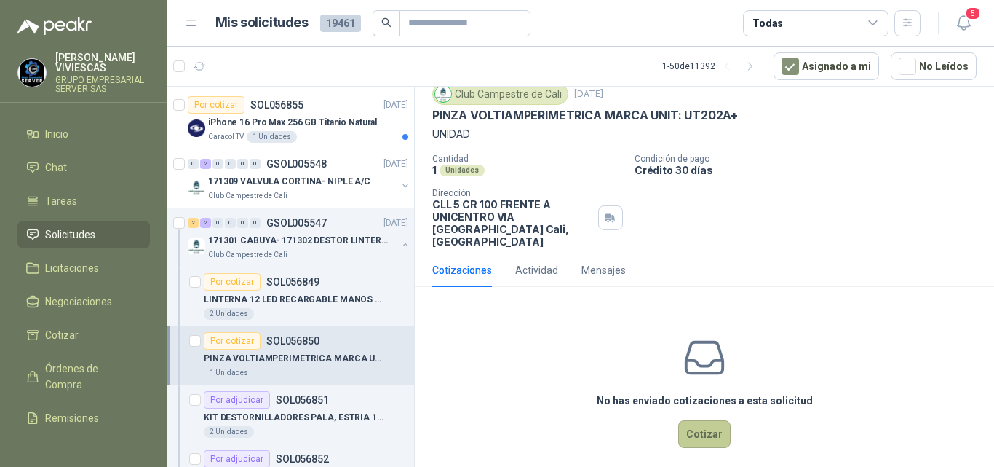
click at [689, 424] on button "Cotizar" at bounding box center [704, 434] width 52 height 28
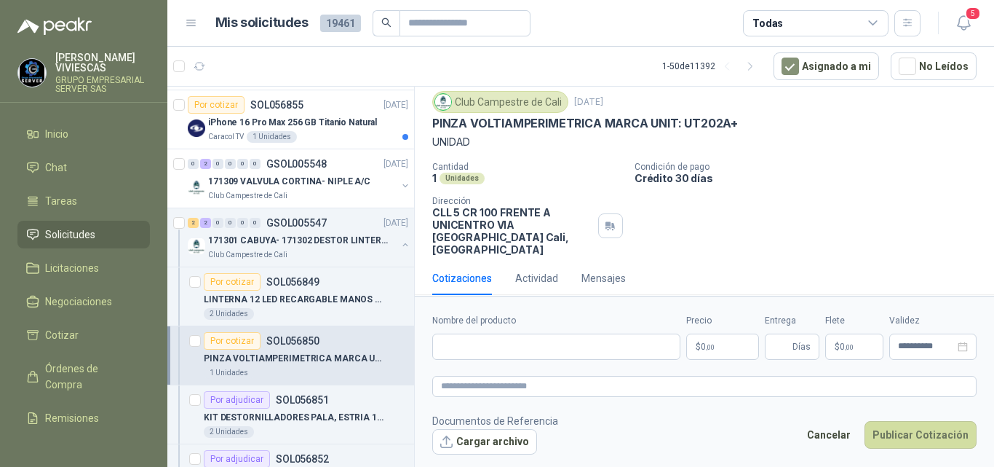
scroll to position [41, 0]
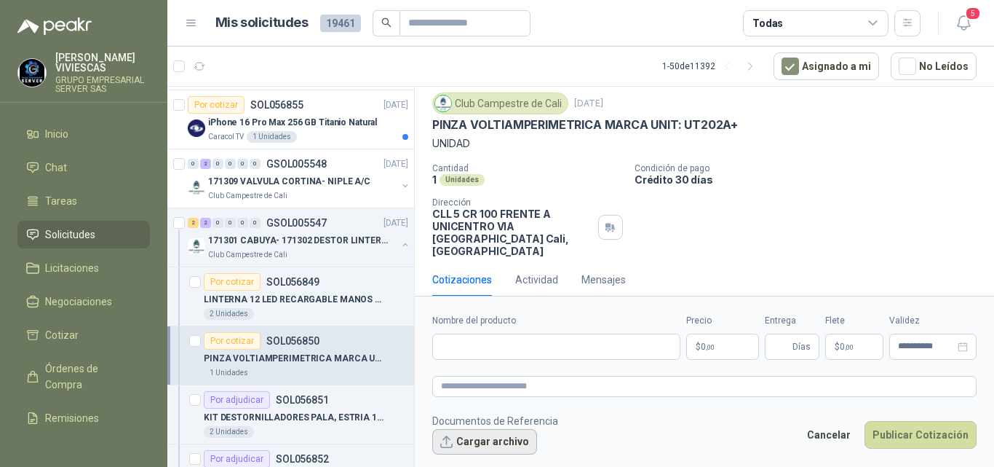
click at [490, 438] on button "Cargar archivo" at bounding box center [484, 442] width 105 height 26
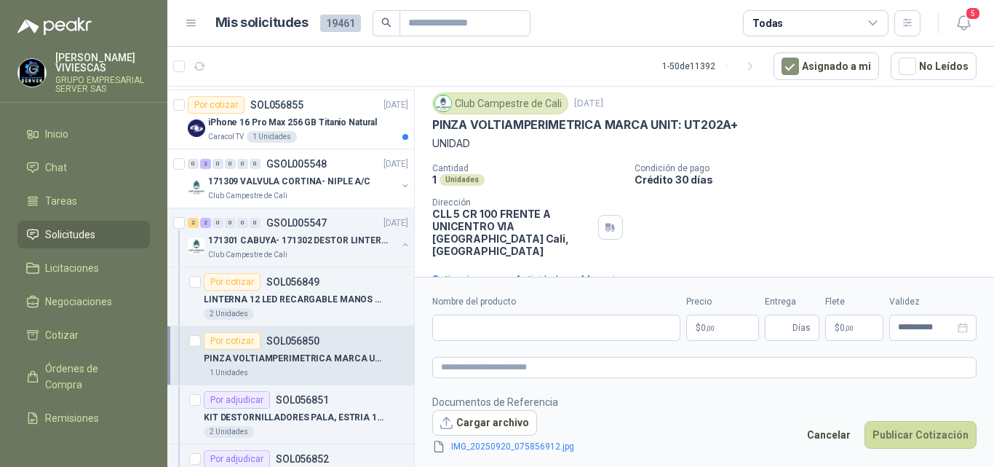
scroll to position [51, 0]
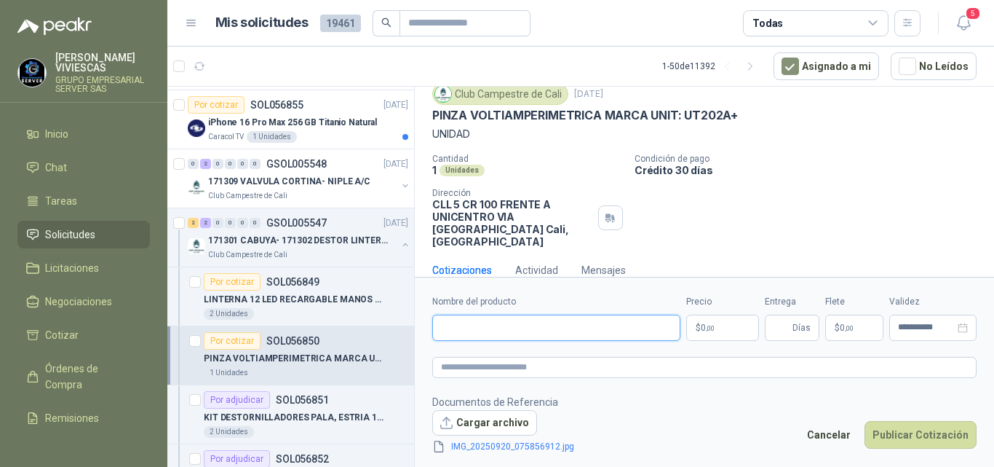
click at [461, 325] on input "Nombre del producto" at bounding box center [556, 327] width 248 height 26
type input "**********"
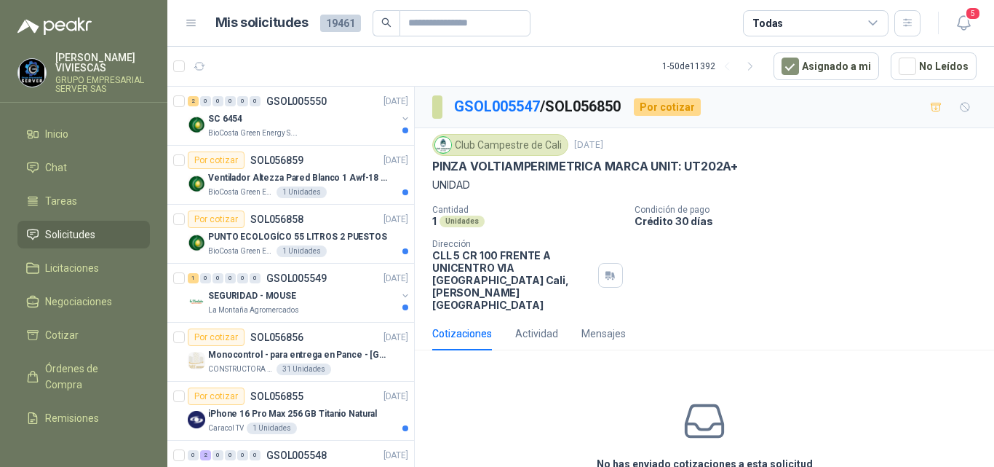
scroll to position [51, 0]
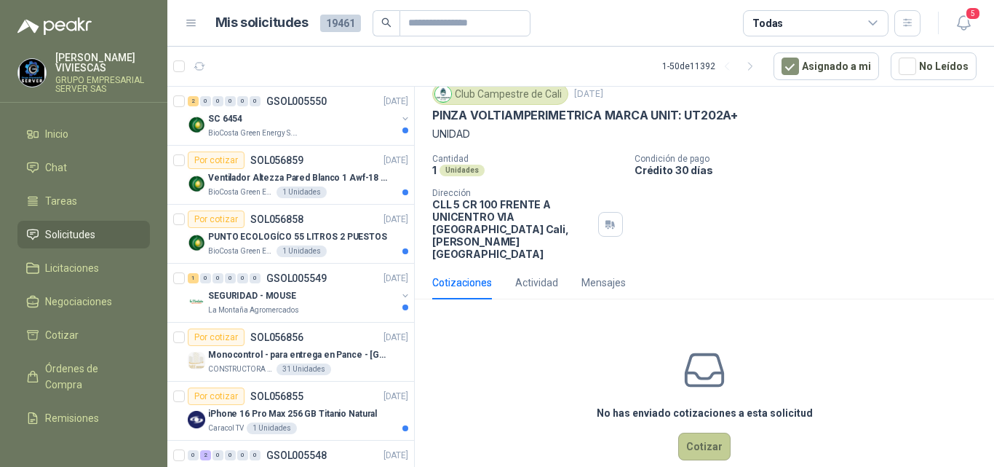
click at [688, 432] on button "Cotizar" at bounding box center [704, 446] width 52 height 28
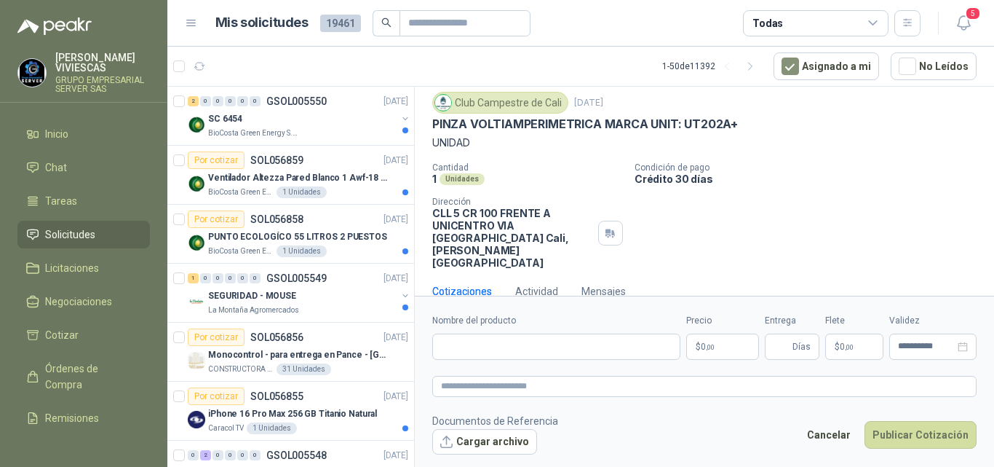
scroll to position [41, 0]
click at [483, 346] on input "Nombre del producto" at bounding box center [556, 346] width 248 height 26
type input "**********"
click at [705, 344] on span "0 ,00" at bounding box center [708, 346] width 14 height 9
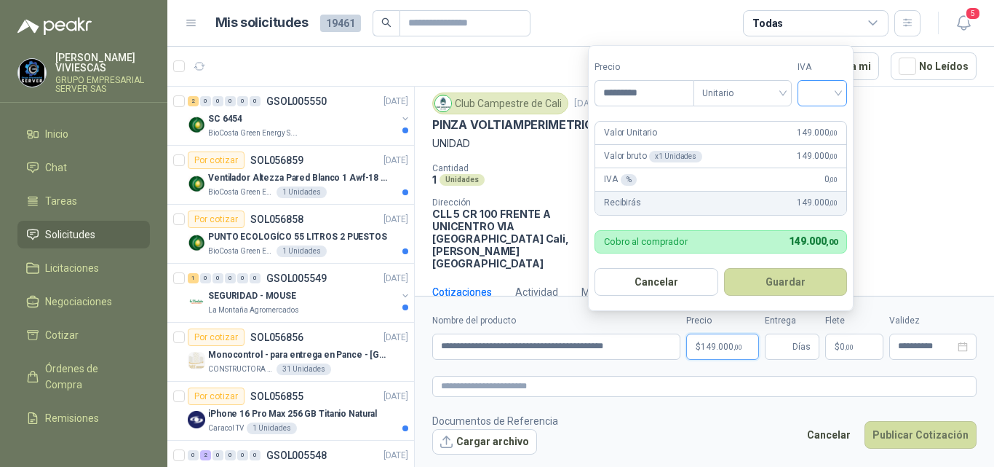
type input "*********"
click at [833, 95] on input "search" at bounding box center [823, 92] width 32 height 22
click at [817, 123] on div "19%" at bounding box center [825, 124] width 27 height 16
click at [805, 281] on button "Guardar" at bounding box center [788, 282] width 125 height 28
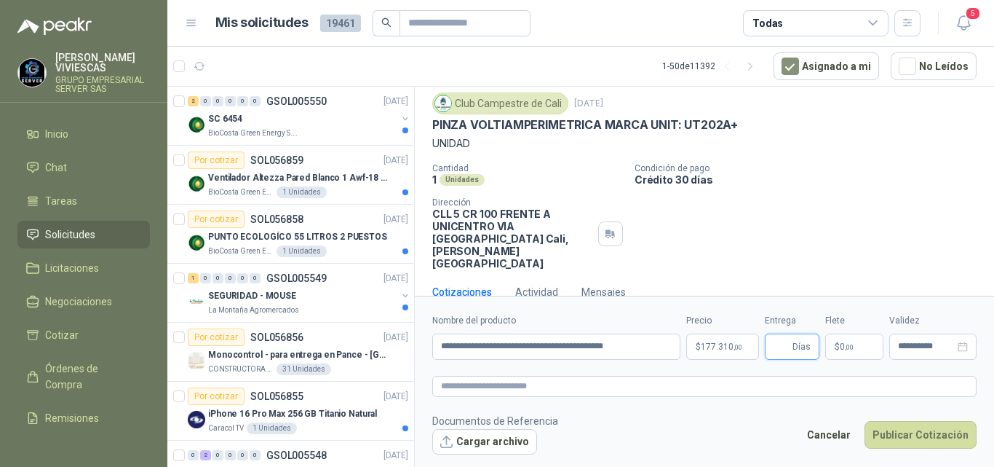
click at [783, 347] on input "Entrega" at bounding box center [782, 346] width 16 height 25
type input "*"
click at [846, 344] on span ",00" at bounding box center [849, 347] width 9 height 8
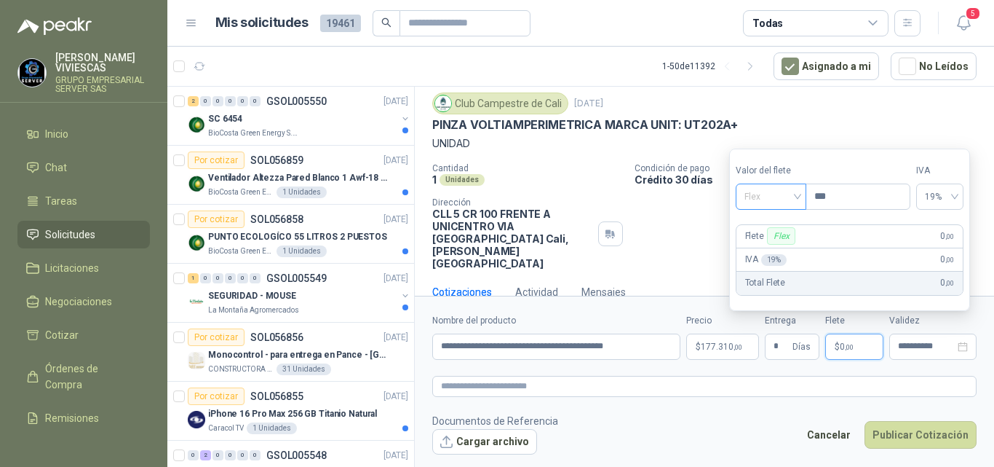
click at [753, 195] on span "Flex" at bounding box center [771, 197] width 53 height 22
click at [762, 250] on div "Incluido" at bounding box center [773, 250] width 51 height 16
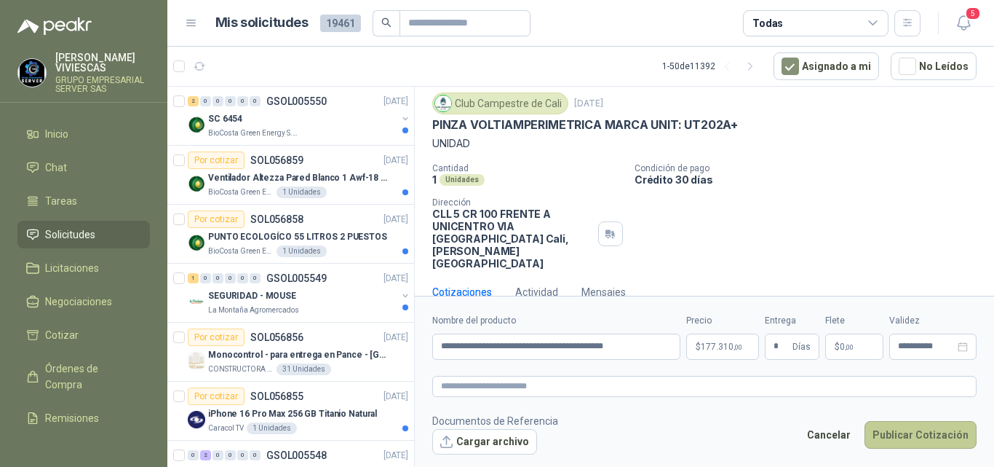
click at [901, 429] on button "Publicar Cotización" at bounding box center [921, 435] width 112 height 28
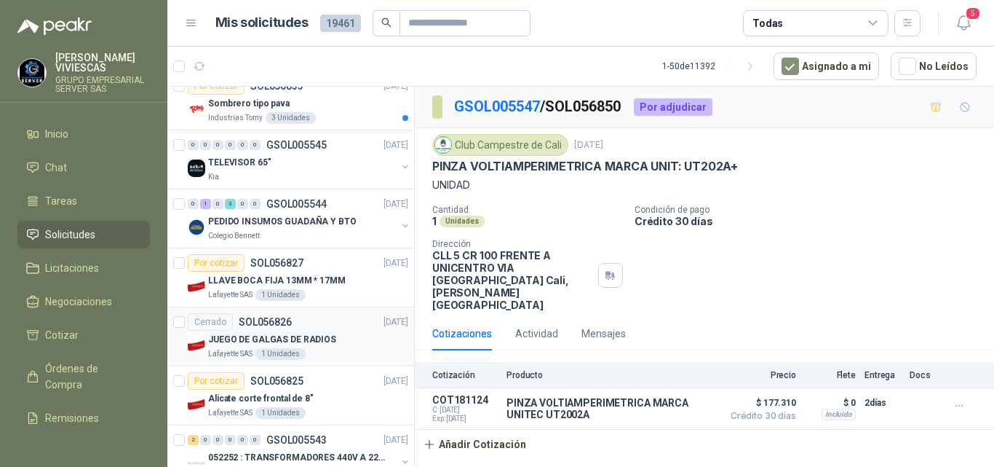
scroll to position [874, 0]
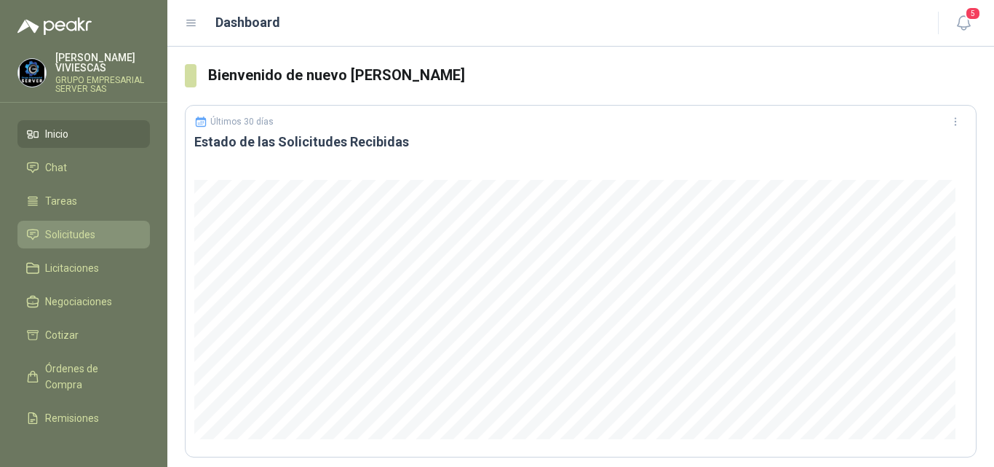
click at [63, 229] on span "Solicitudes" at bounding box center [70, 234] width 50 height 16
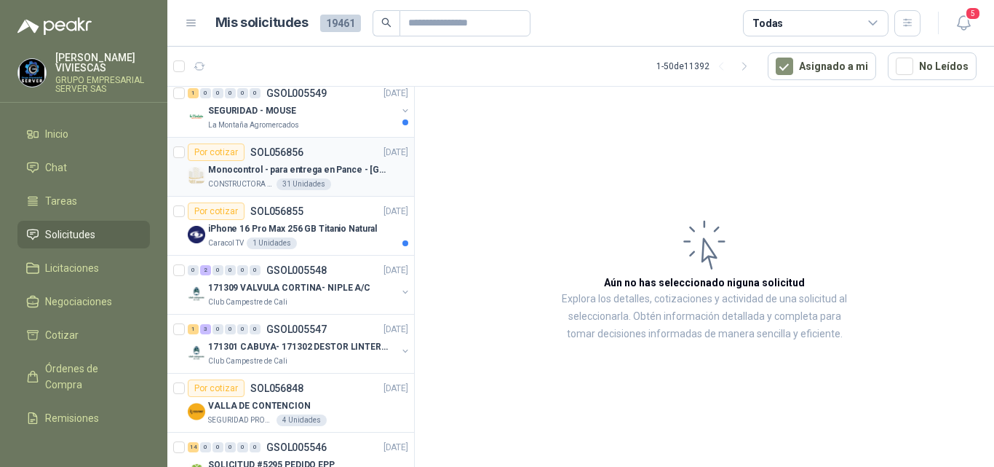
scroll to position [218, 0]
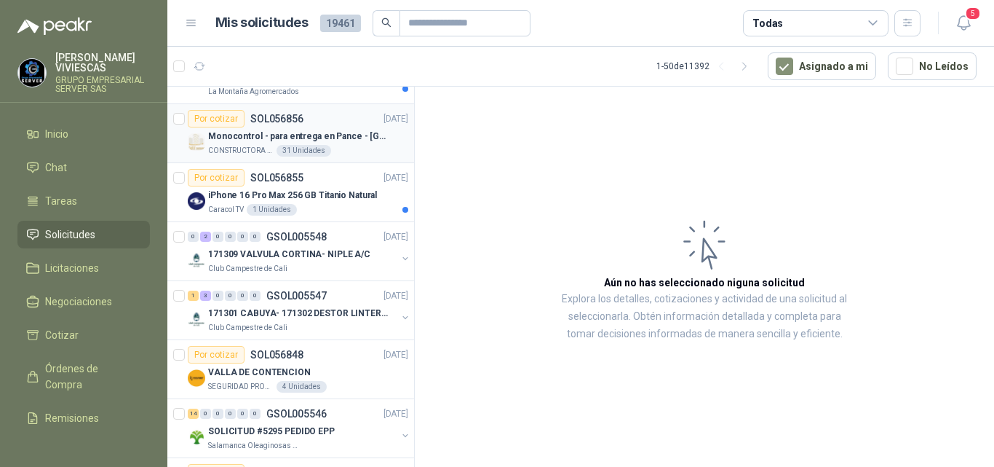
click at [265, 136] on p "Monocontrol - para entrega en Pance - [GEOGRAPHIC_DATA]" at bounding box center [298, 137] width 181 height 14
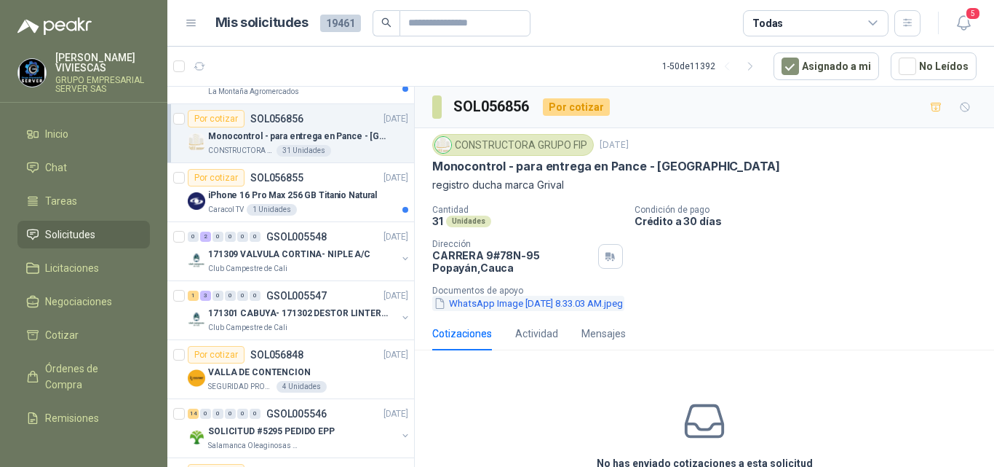
click at [488, 304] on button "WhatsApp Image [DATE] 8.33.03 AM.jpeg" at bounding box center [528, 303] width 192 height 15
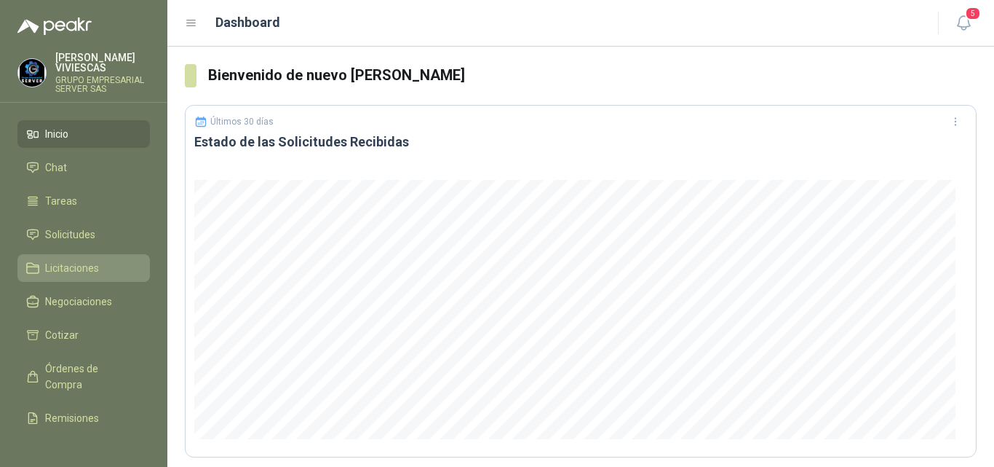
click at [85, 266] on span "Licitaciones" at bounding box center [72, 268] width 54 height 16
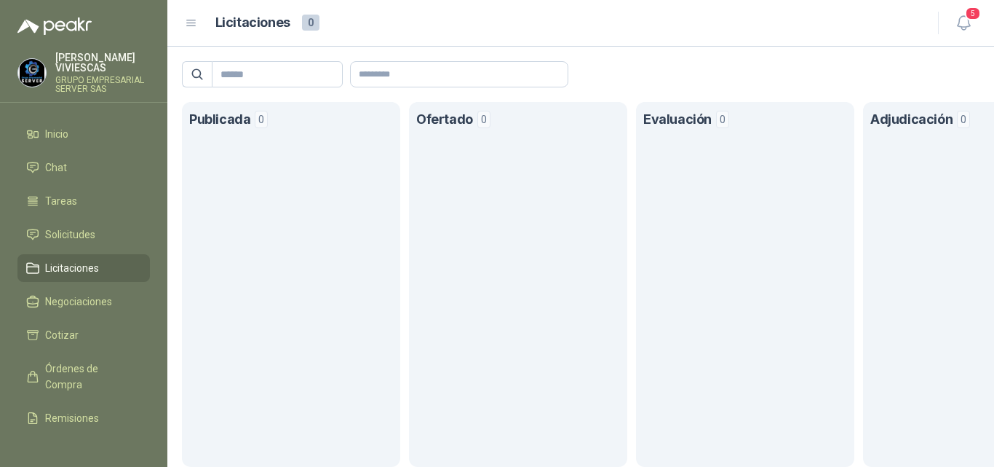
click at [71, 264] on span "Licitaciones" at bounding box center [72, 268] width 54 height 16
click at [79, 269] on span "Licitaciones" at bounding box center [72, 268] width 54 height 16
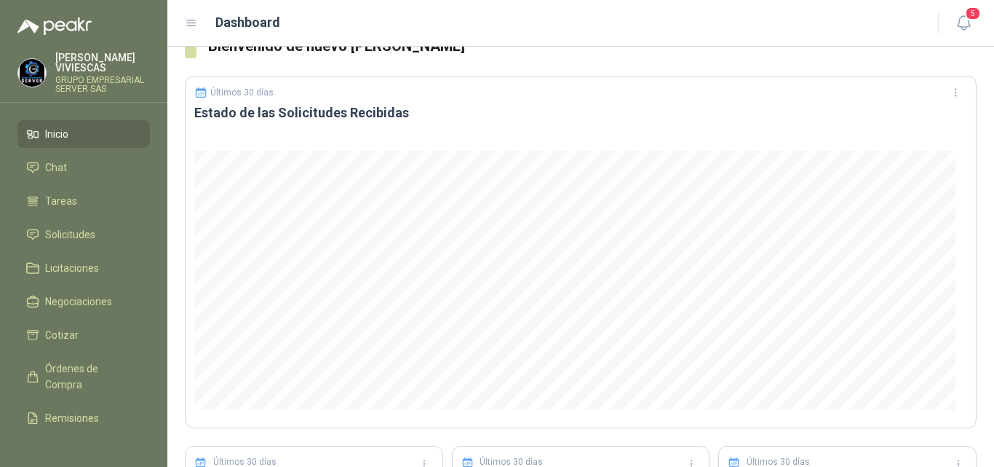
scroll to position [218, 0]
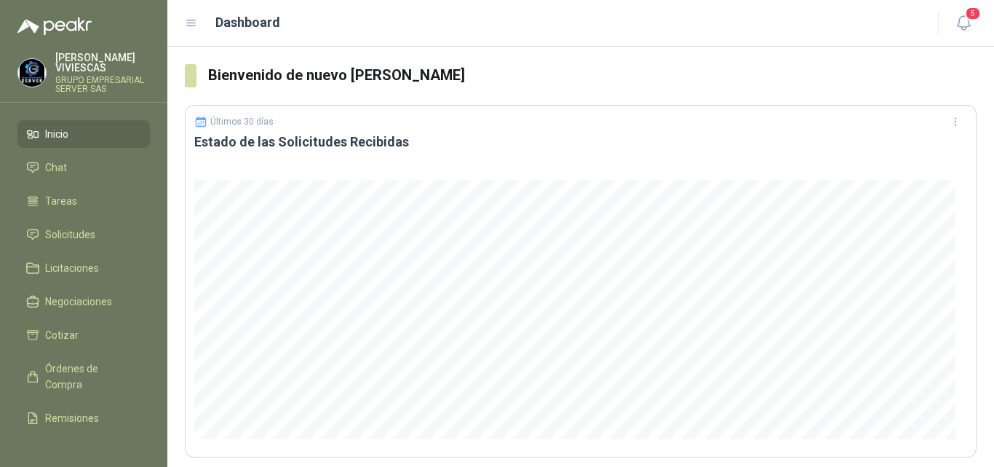
scroll to position [218, 0]
click at [89, 235] on span "Solicitudes" at bounding box center [70, 234] width 50 height 16
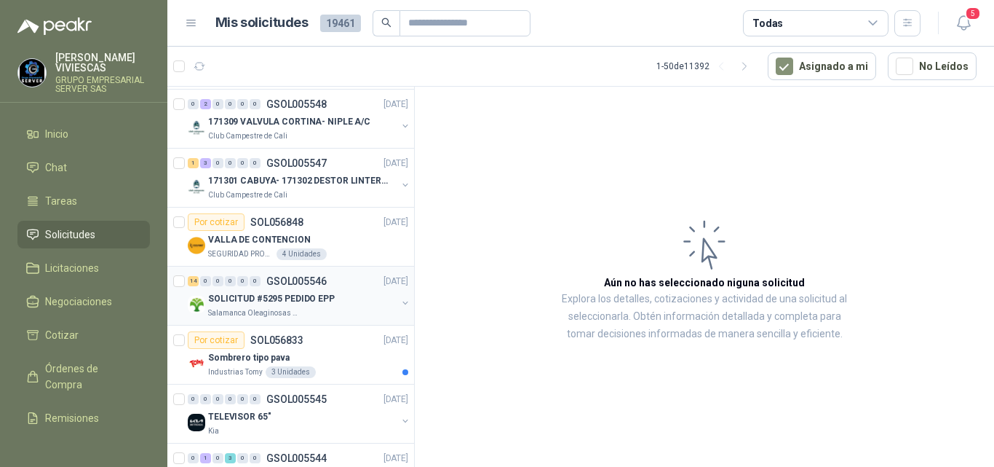
scroll to position [364, 0]
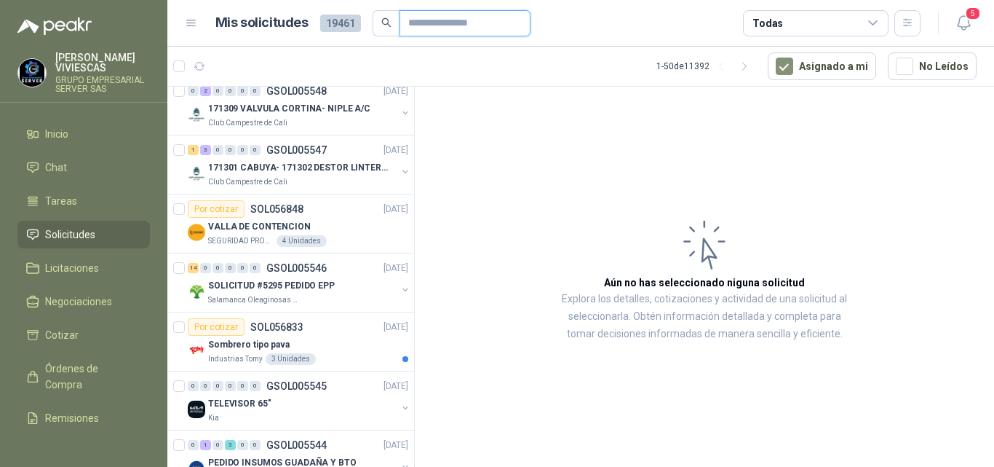
click at [491, 19] on input "text" at bounding box center [459, 23] width 102 height 25
click at [386, 18] on icon "search" at bounding box center [386, 22] width 10 height 10
click at [421, 20] on input "text" at bounding box center [459, 23] width 102 height 25
click at [385, 20] on icon "search" at bounding box center [386, 22] width 10 height 10
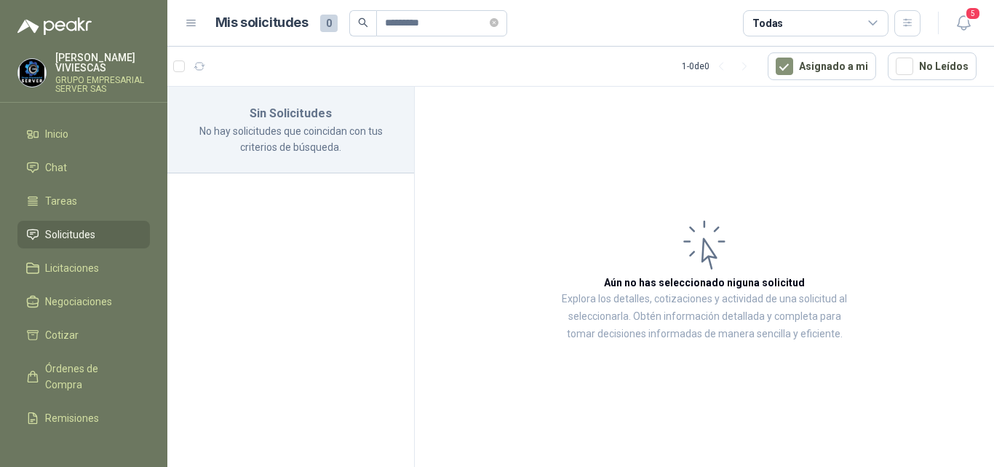
scroll to position [0, 0]
click at [440, 21] on input "*********" at bounding box center [436, 23] width 102 height 25
click at [450, 25] on input "*********" at bounding box center [436, 23] width 102 height 25
click at [434, 29] on input "*********" at bounding box center [436, 23] width 102 height 25
click at [443, 25] on input "*********" at bounding box center [436, 23] width 102 height 25
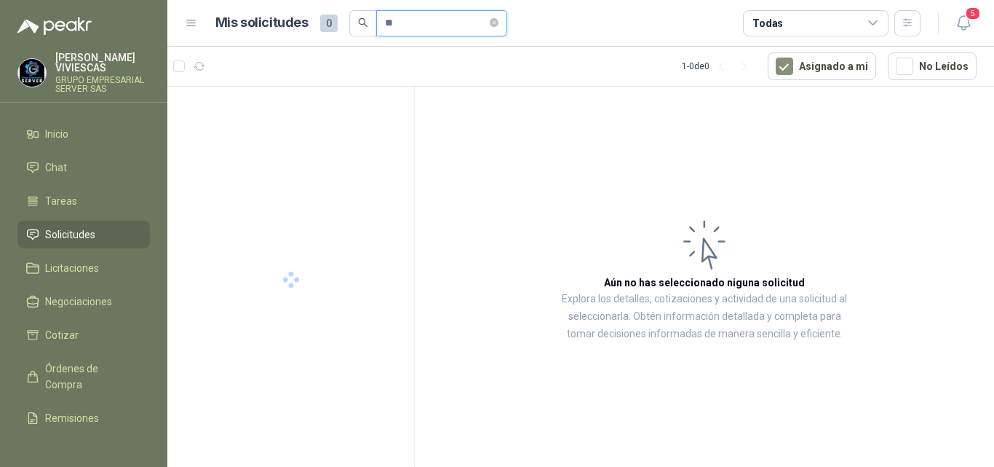
type input "*"
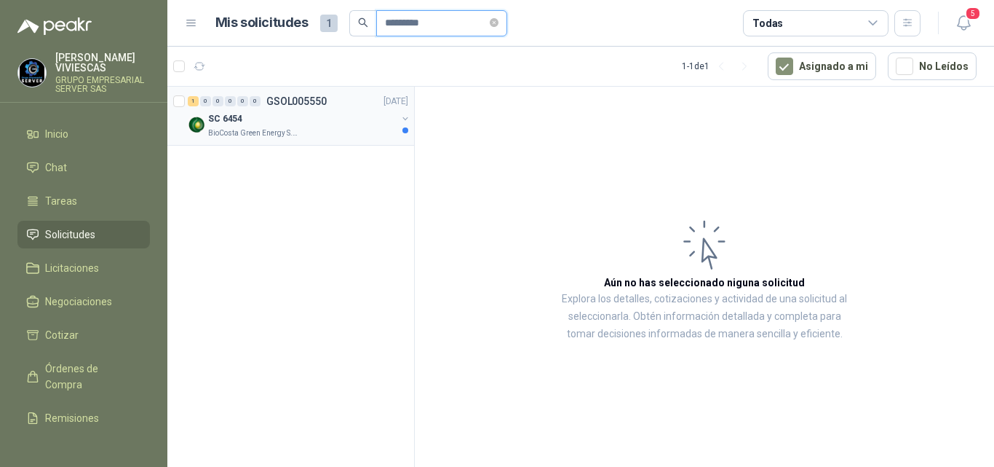
type input "*********"
click at [288, 104] on p "GSOL005550" at bounding box center [296, 101] width 60 height 10
